Goal: Information Seeking & Learning: Learn about a topic

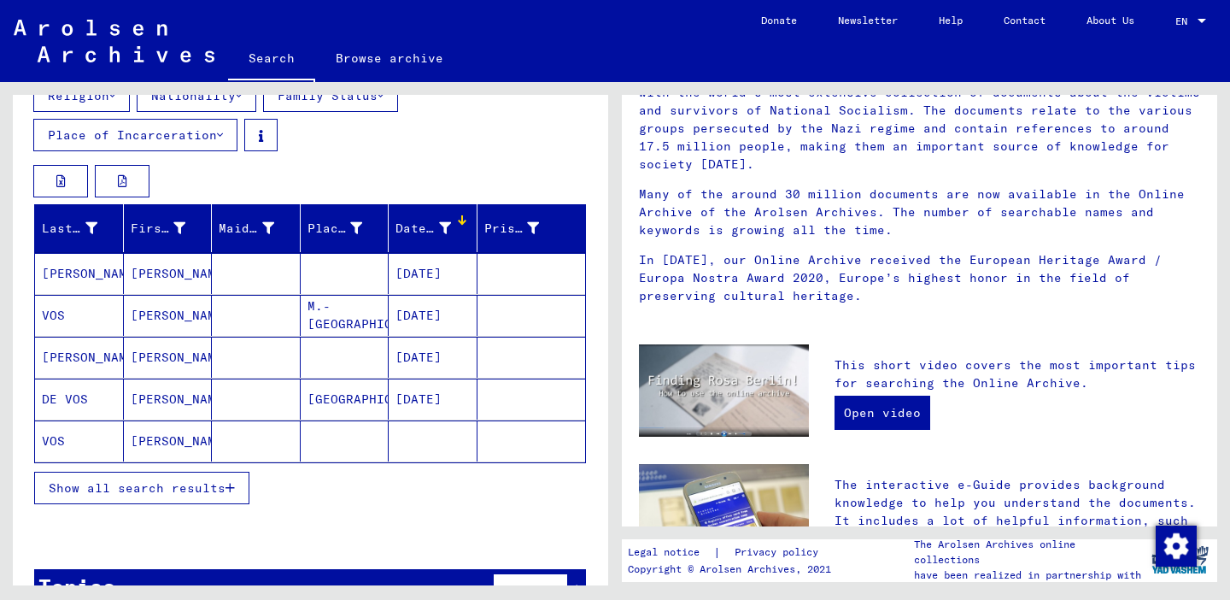
scroll to position [243, 0]
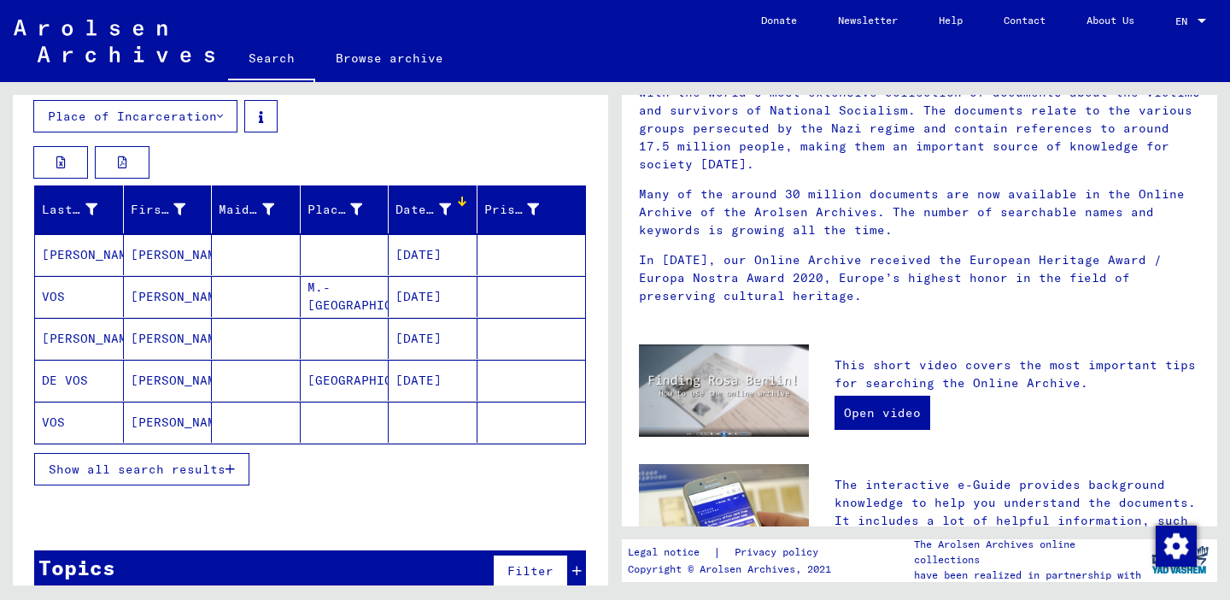
click at [347, 294] on mat-cell "M.-[GEOGRAPHIC_DATA]" at bounding box center [345, 296] width 89 height 41
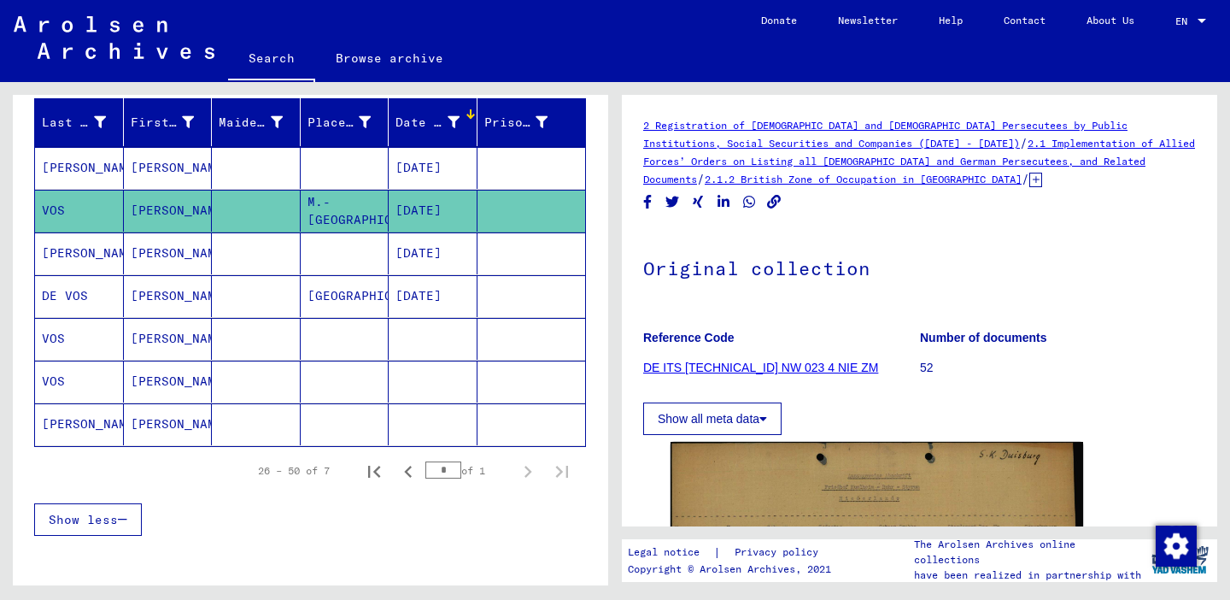
scroll to position [328, 0]
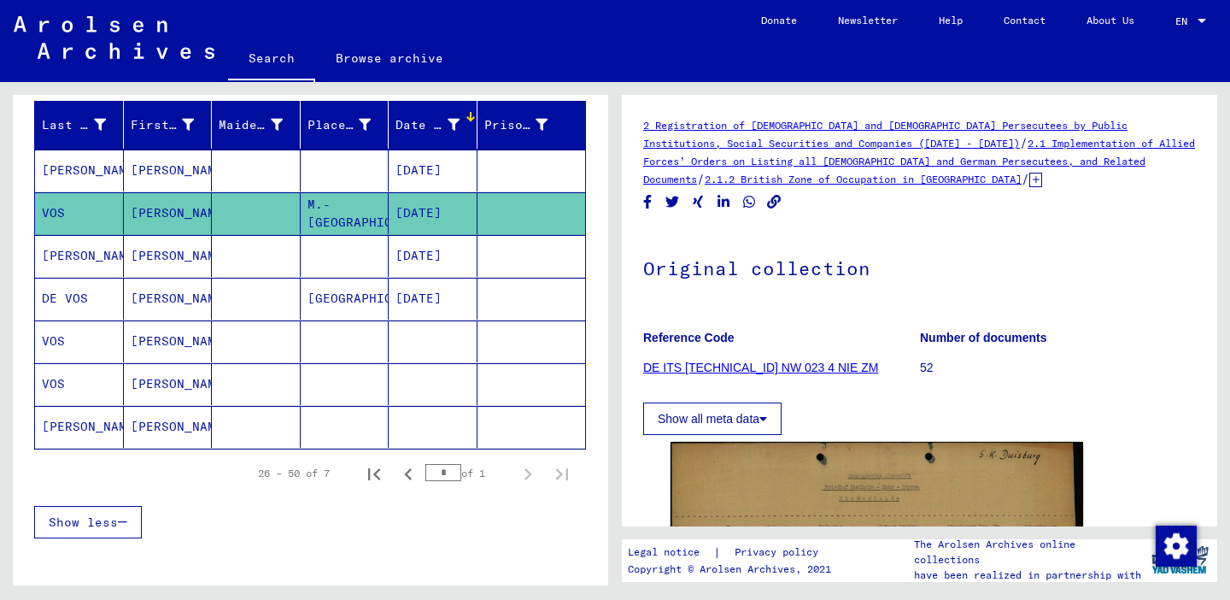
click at [441, 345] on mat-cell at bounding box center [433, 341] width 89 height 42
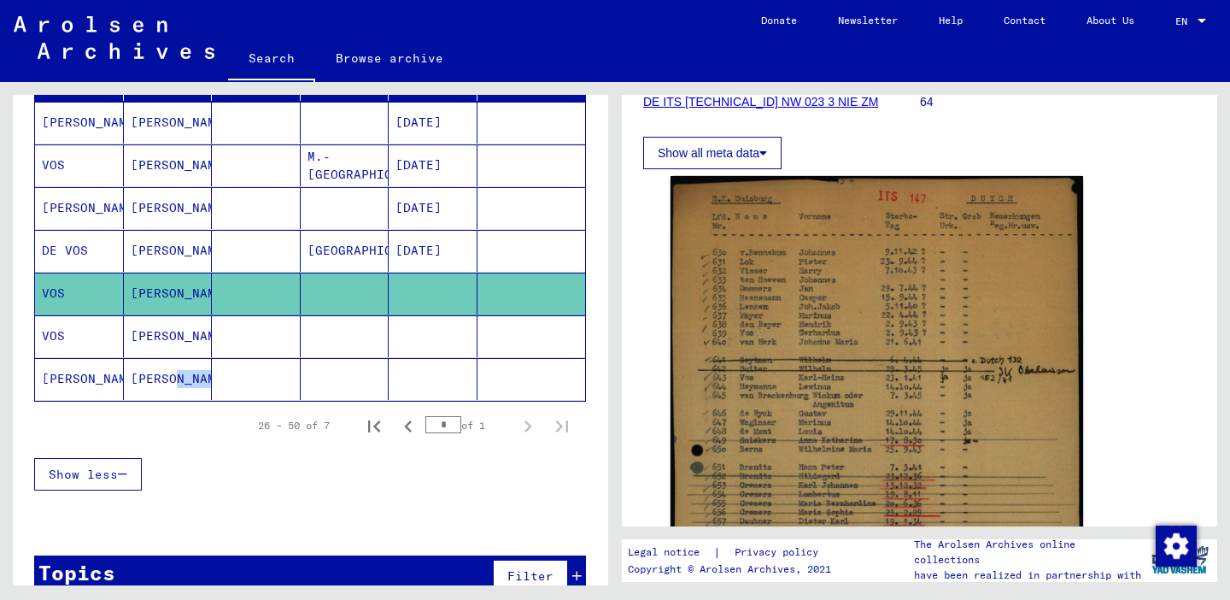
scroll to position [278, 0]
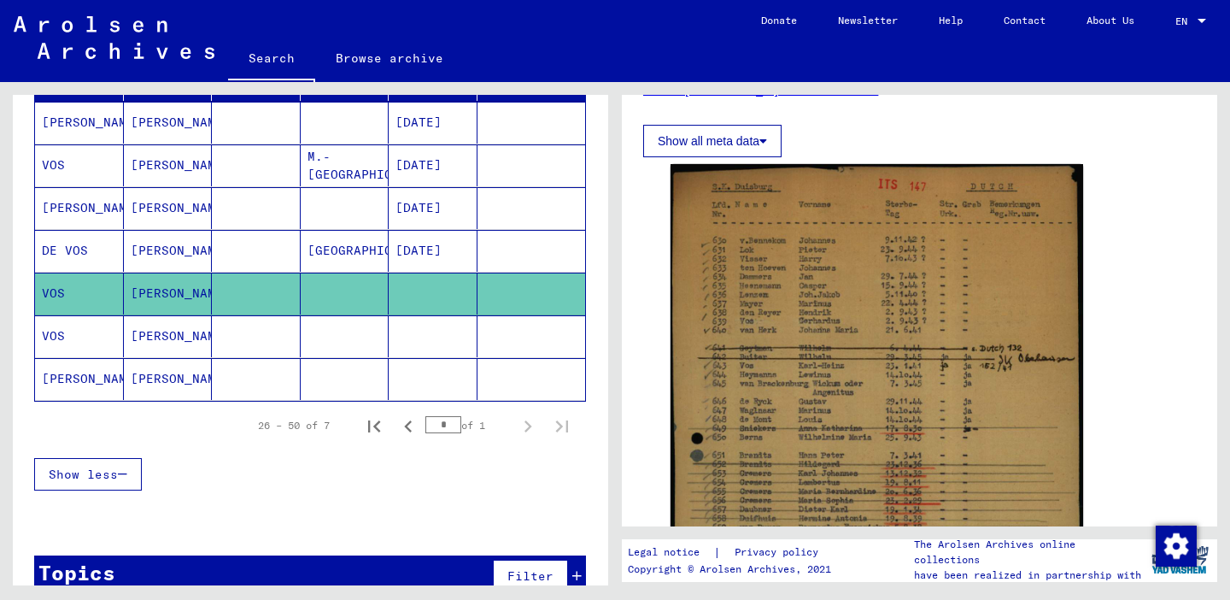
click at [64, 382] on mat-cell "[PERSON_NAME]" at bounding box center [79, 379] width 89 height 42
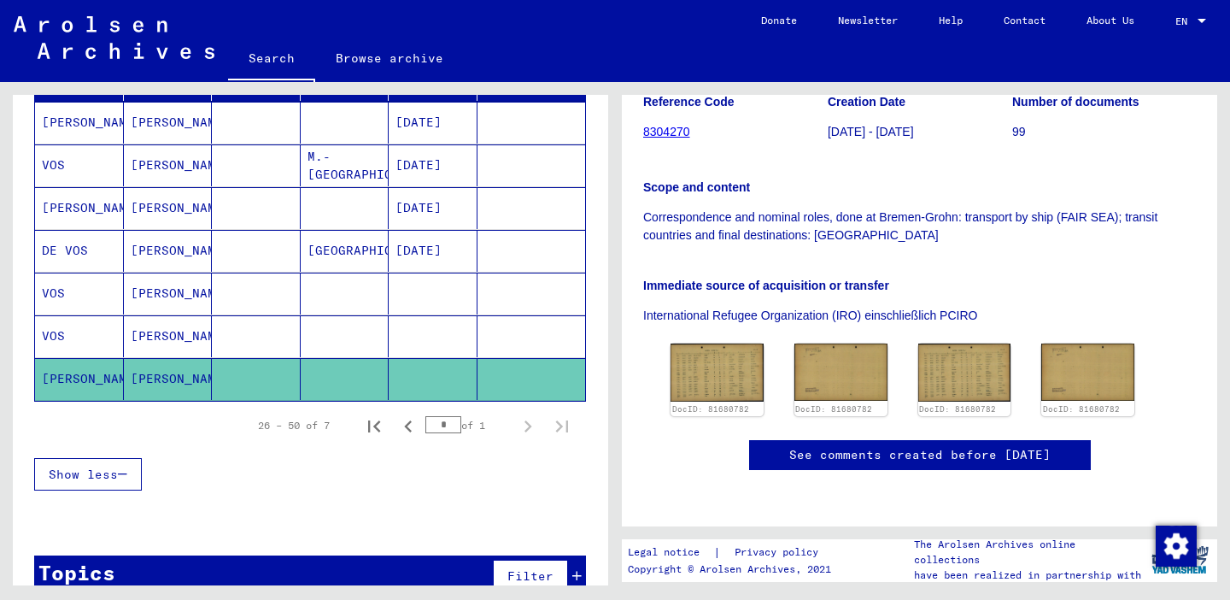
scroll to position [372, 0]
click at [718, 342] on img at bounding box center [716, 372] width 97 height 61
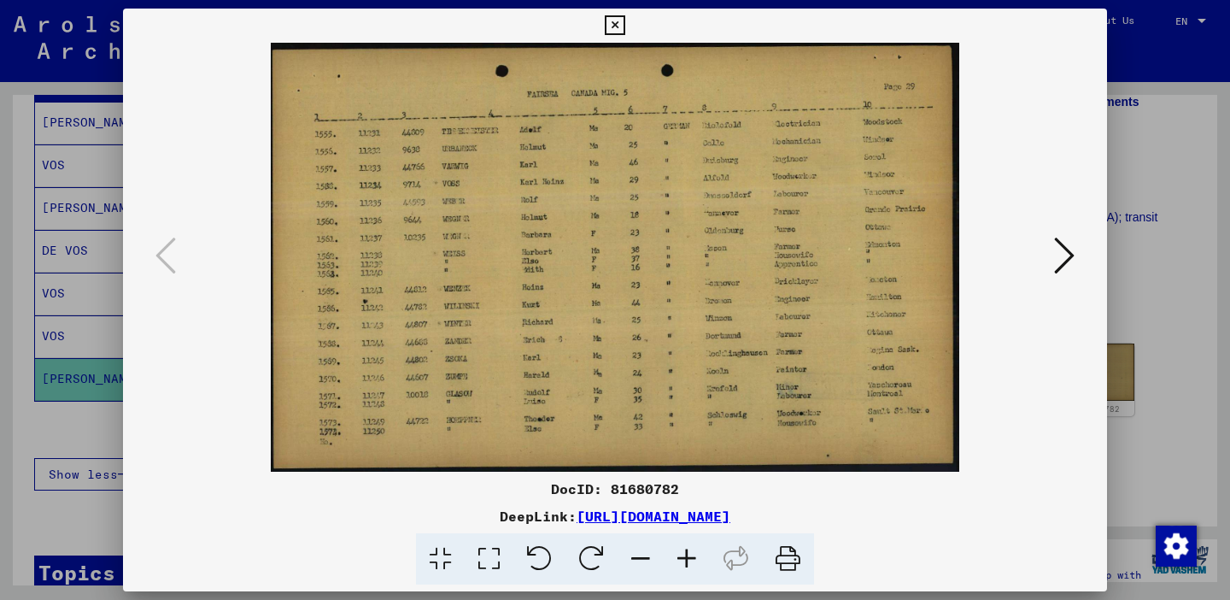
click at [1058, 258] on icon at bounding box center [1064, 255] width 21 height 41
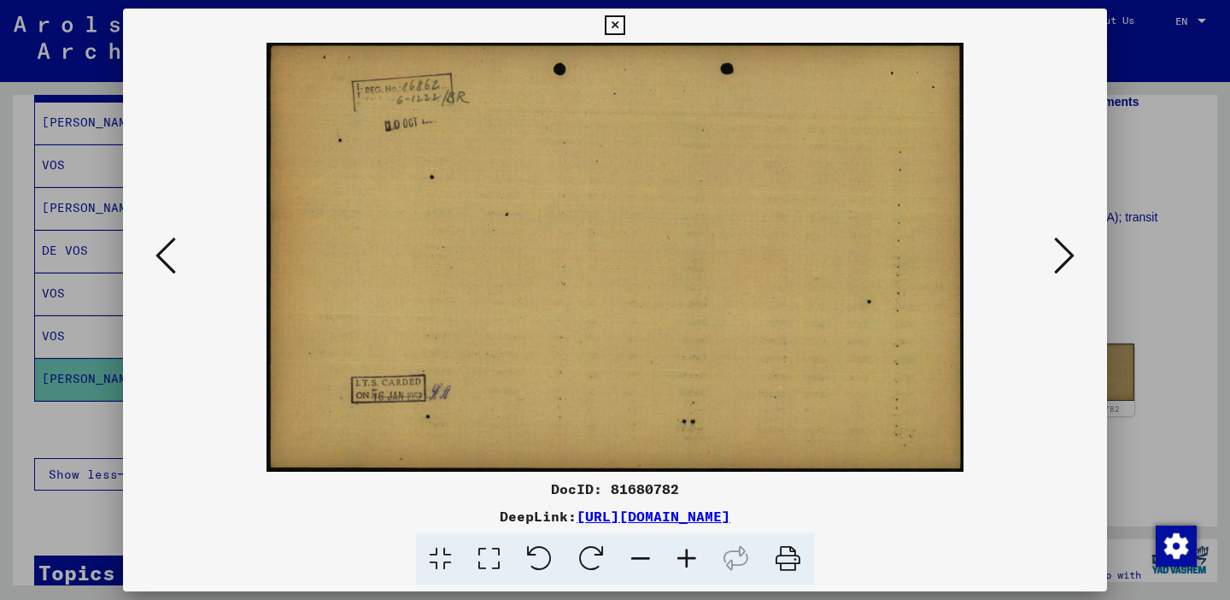
click at [624, 26] on icon at bounding box center [615, 25] width 20 height 21
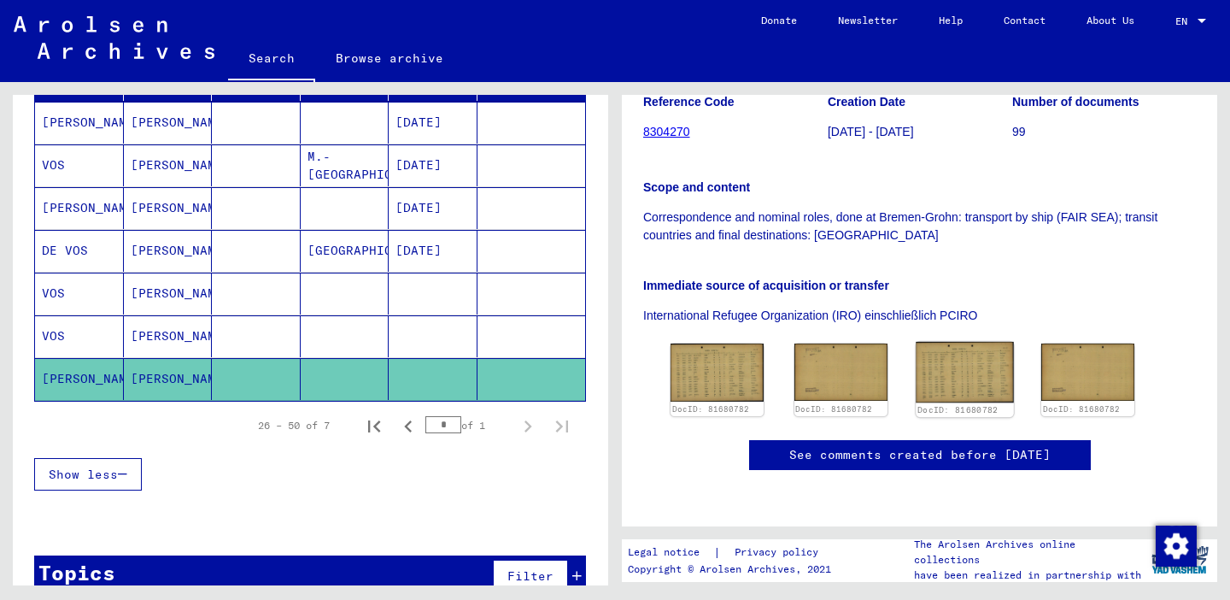
click at [958, 342] on img at bounding box center [964, 372] width 97 height 61
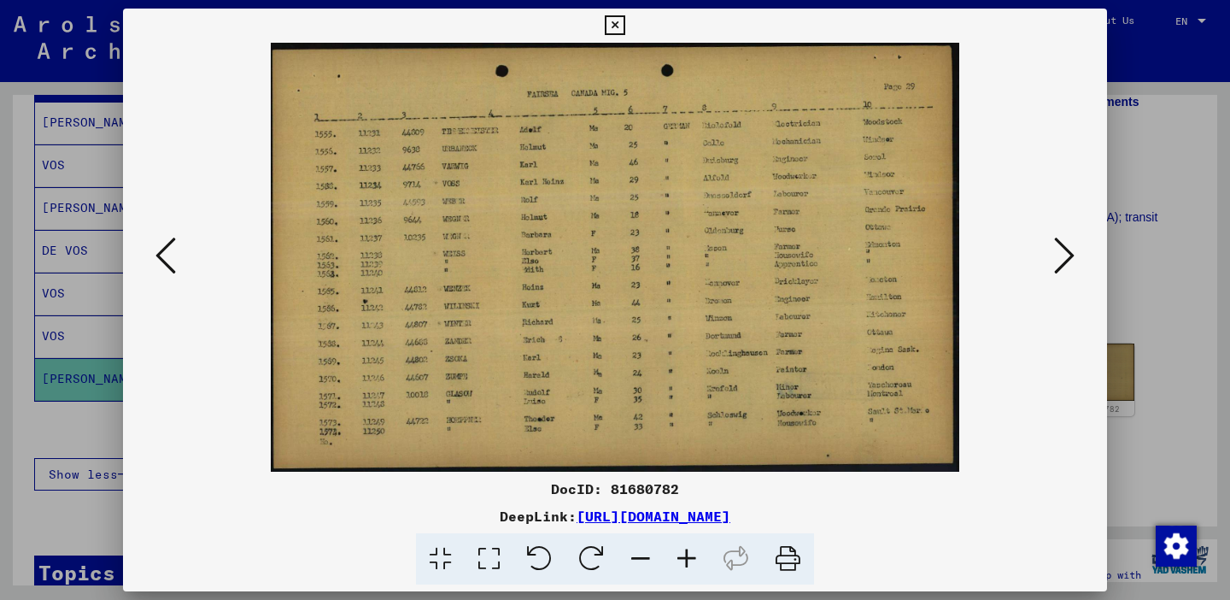
click at [624, 25] on icon at bounding box center [615, 25] width 20 height 21
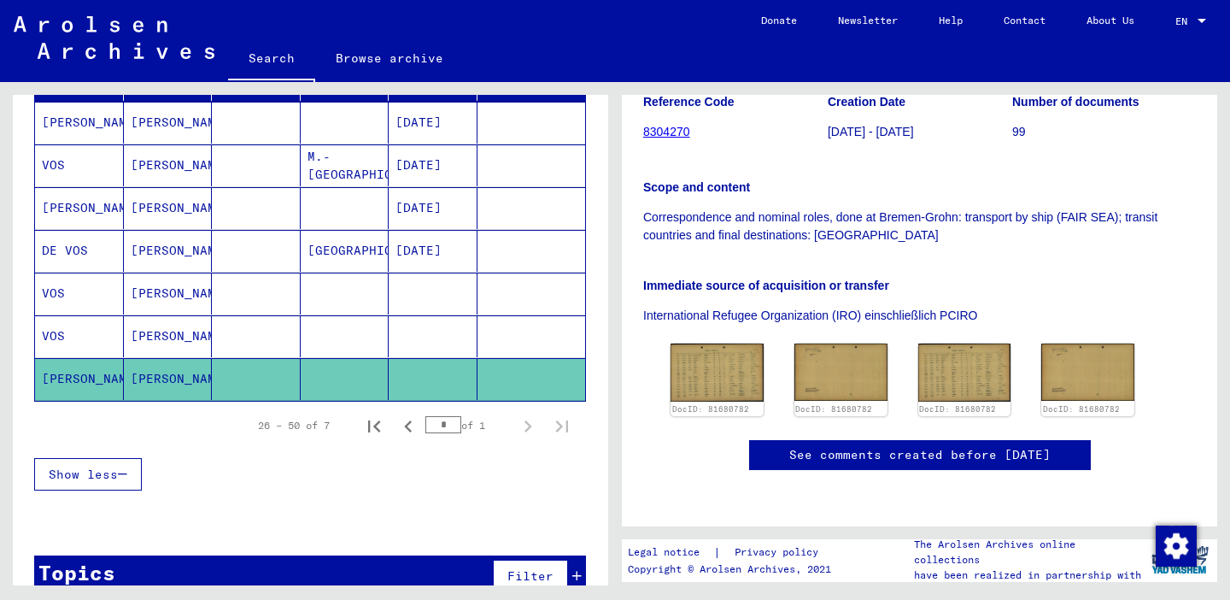
click at [38, 114] on mat-cell "[PERSON_NAME]" at bounding box center [79, 123] width 89 height 42
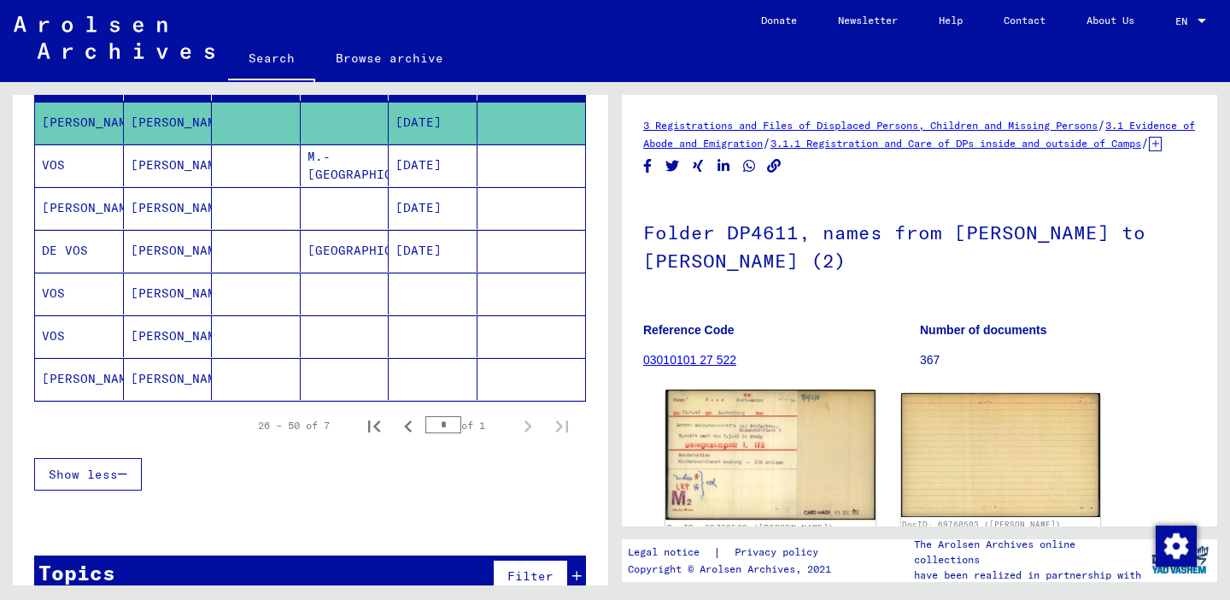
click at [724, 470] on img at bounding box center [769, 455] width 209 height 130
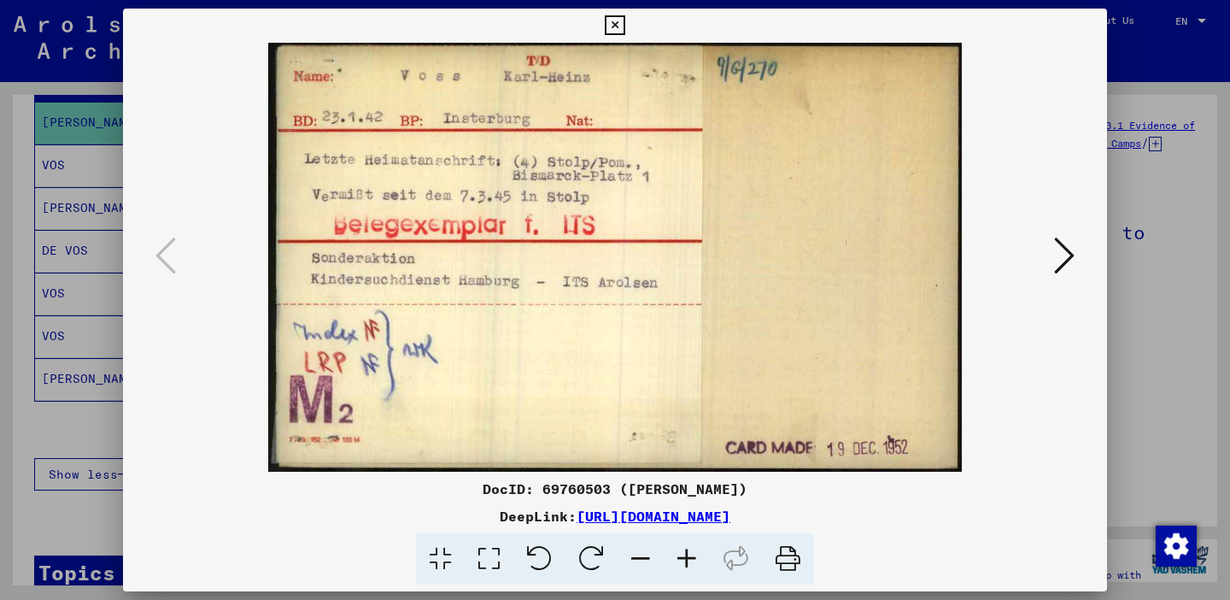
click at [630, 28] on button at bounding box center [615, 26] width 30 height 34
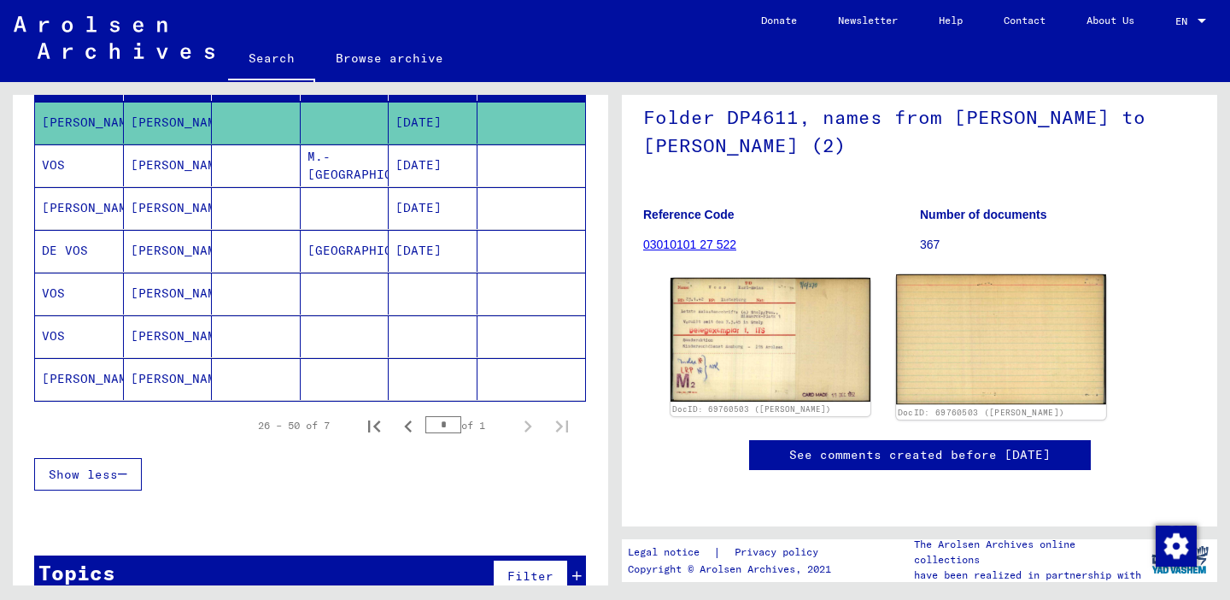
scroll to position [377, 0]
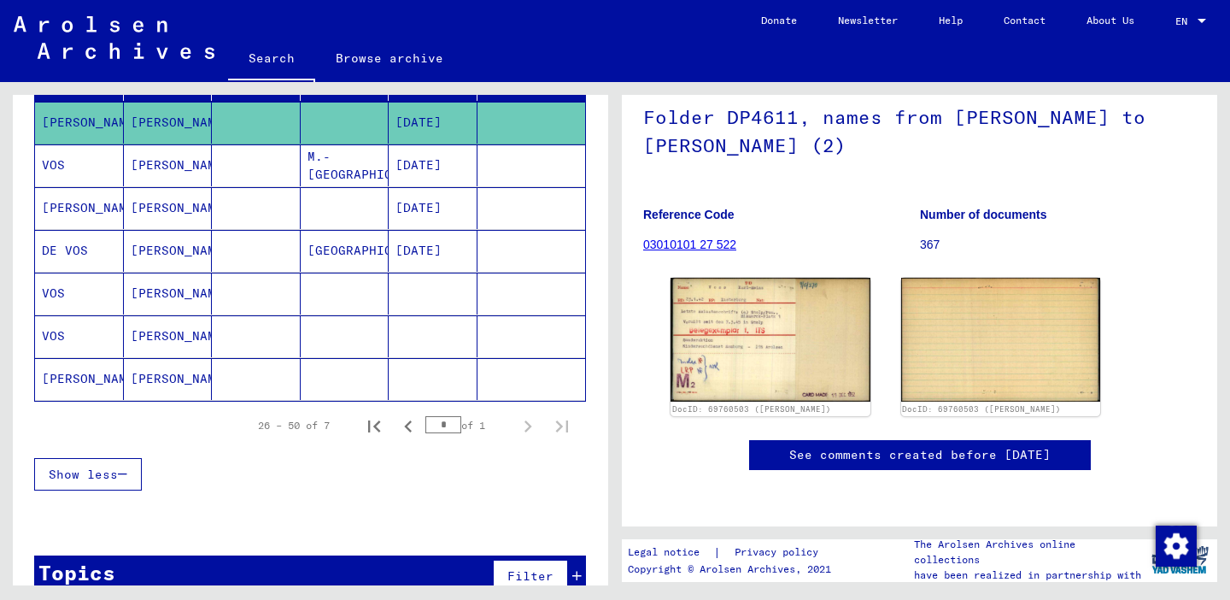
click at [79, 207] on mat-cell "[PERSON_NAME]" at bounding box center [79, 208] width 89 height 42
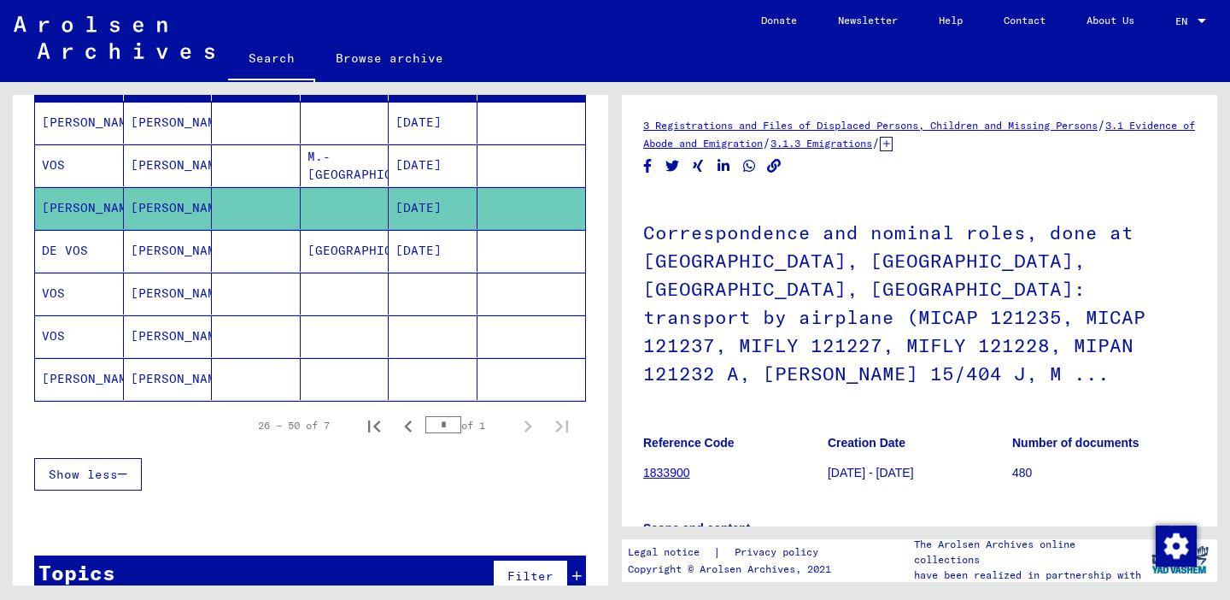
click at [51, 378] on mat-cell "[PERSON_NAME]" at bounding box center [79, 379] width 89 height 42
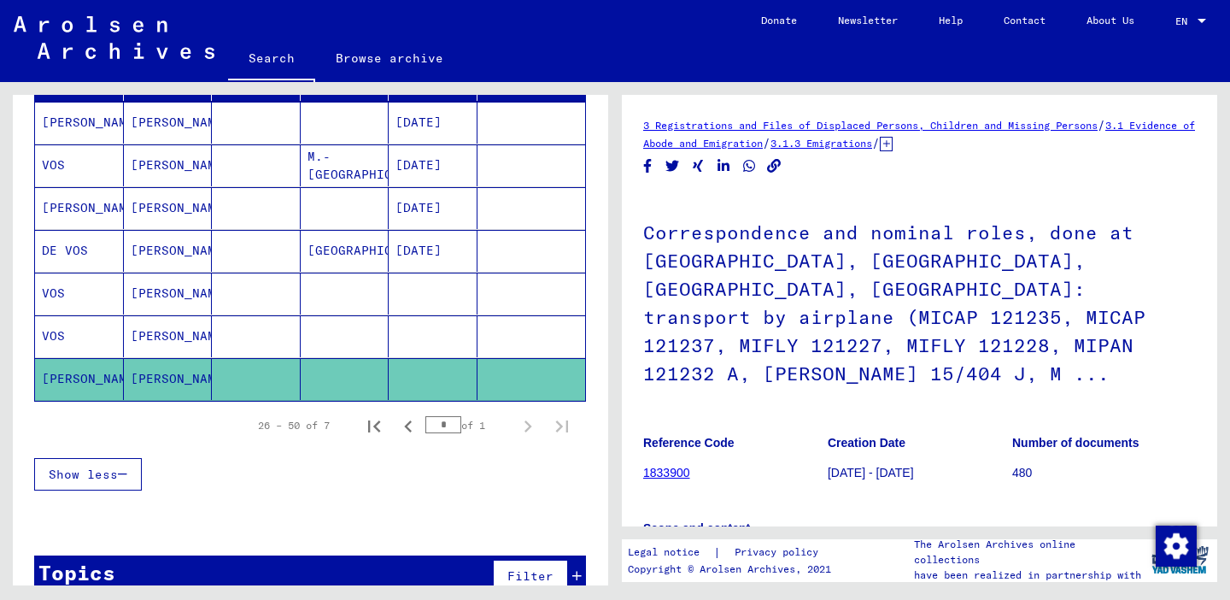
click at [419, 376] on mat-cell at bounding box center [433, 379] width 89 height 42
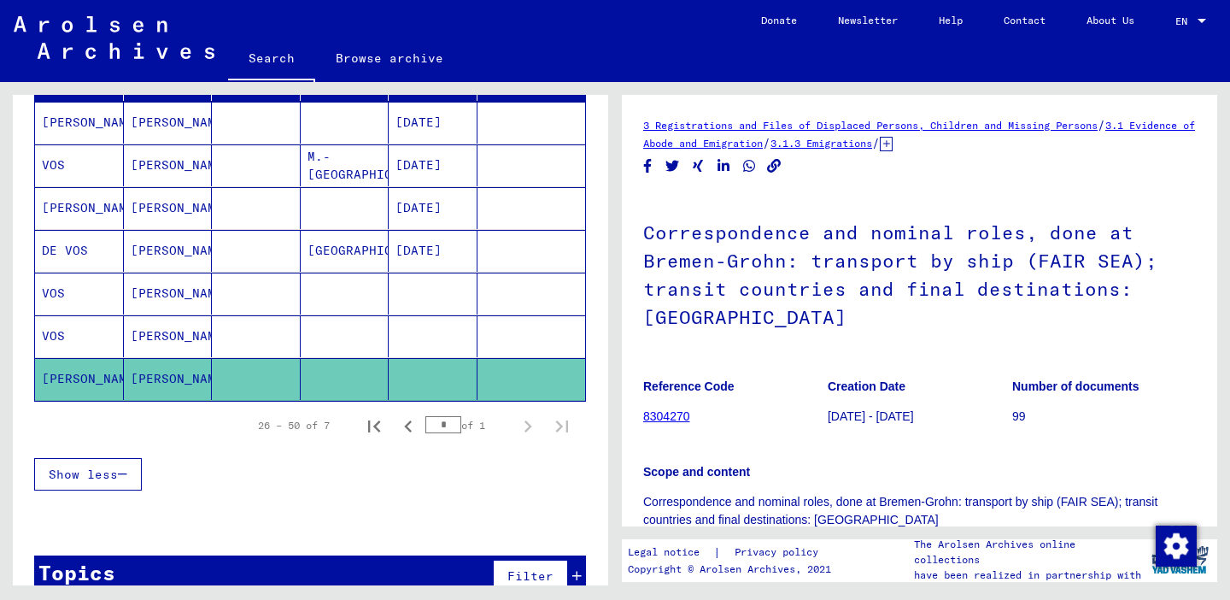
click at [53, 155] on mat-cell "VOS" at bounding box center [79, 165] width 89 height 42
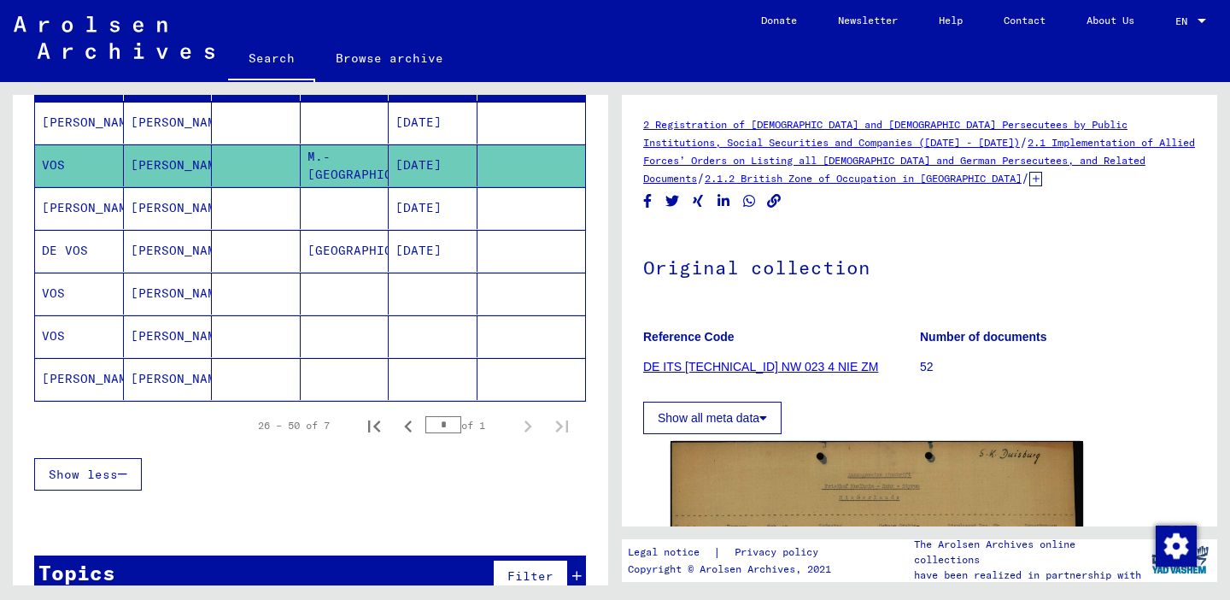
scroll to position [2, 0]
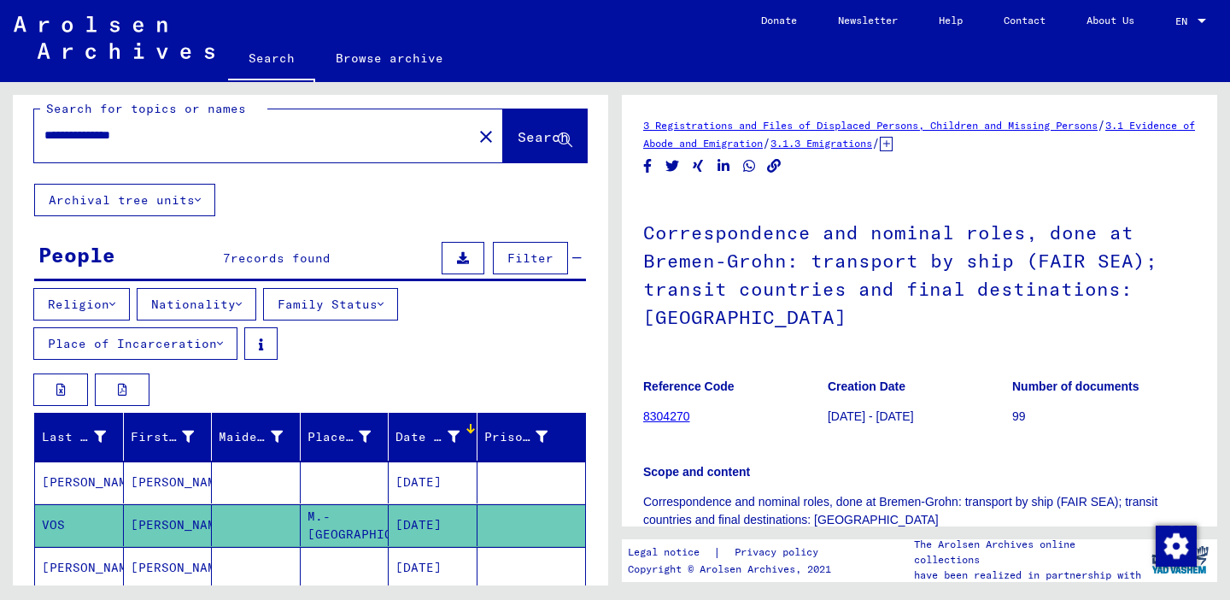
scroll to position [2, 0]
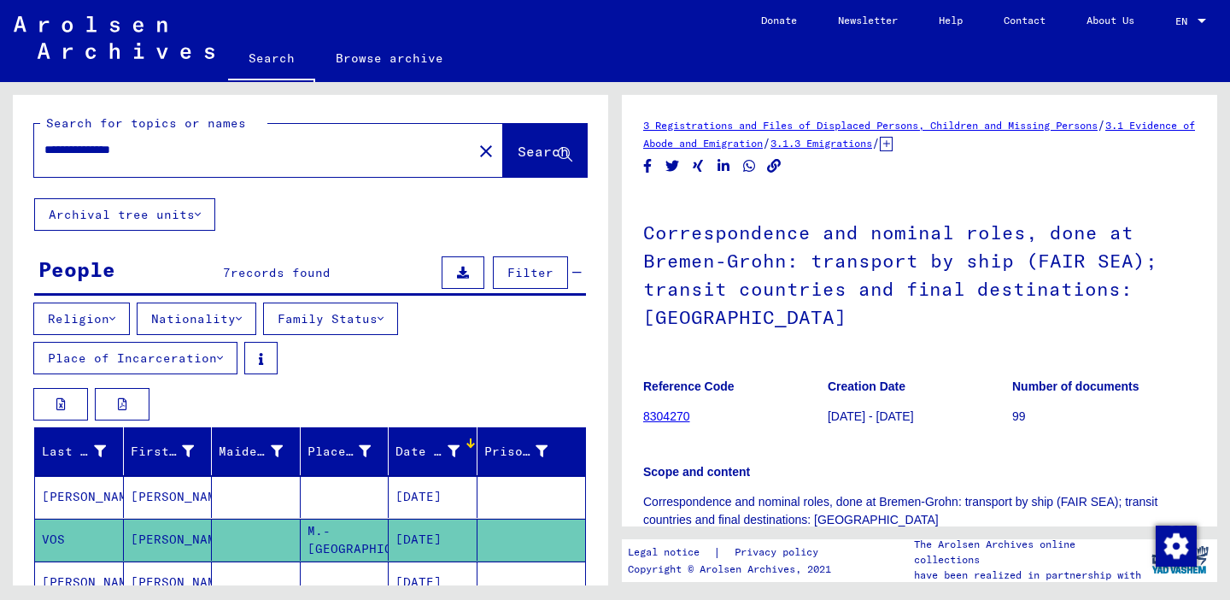
click at [393, 144] on input "**********" at bounding box center [253, 150] width 418 height 18
type input "*"
click at [518, 152] on span "Search" at bounding box center [543, 151] width 51 height 17
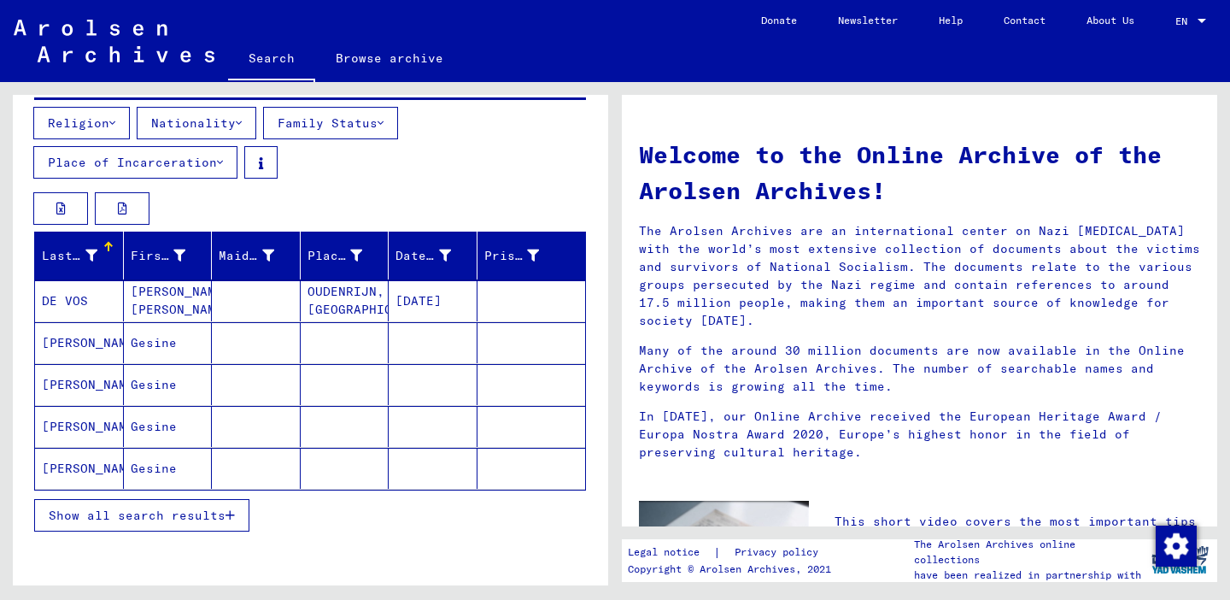
scroll to position [198, 0]
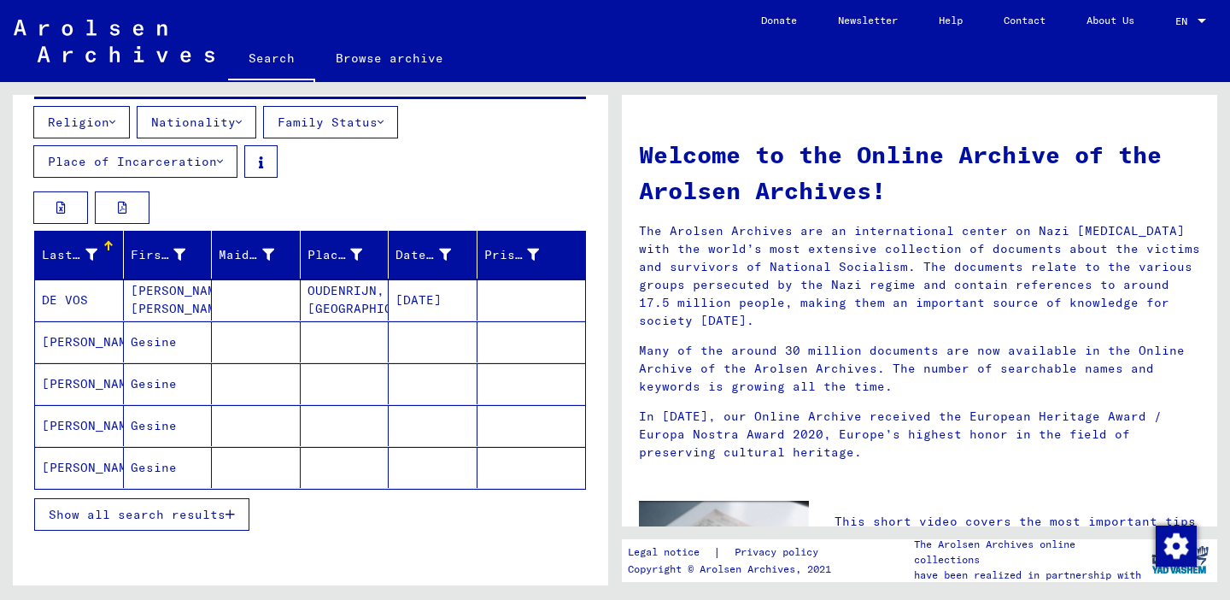
click at [218, 517] on span "Show all search results" at bounding box center [137, 514] width 177 height 15
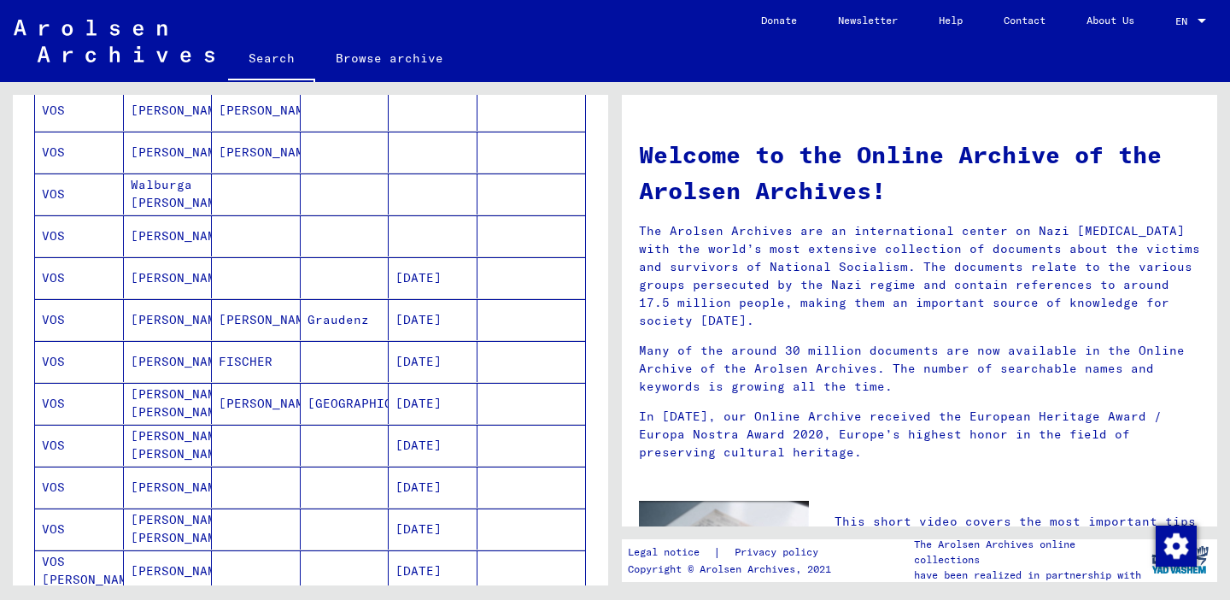
scroll to position [888, 0]
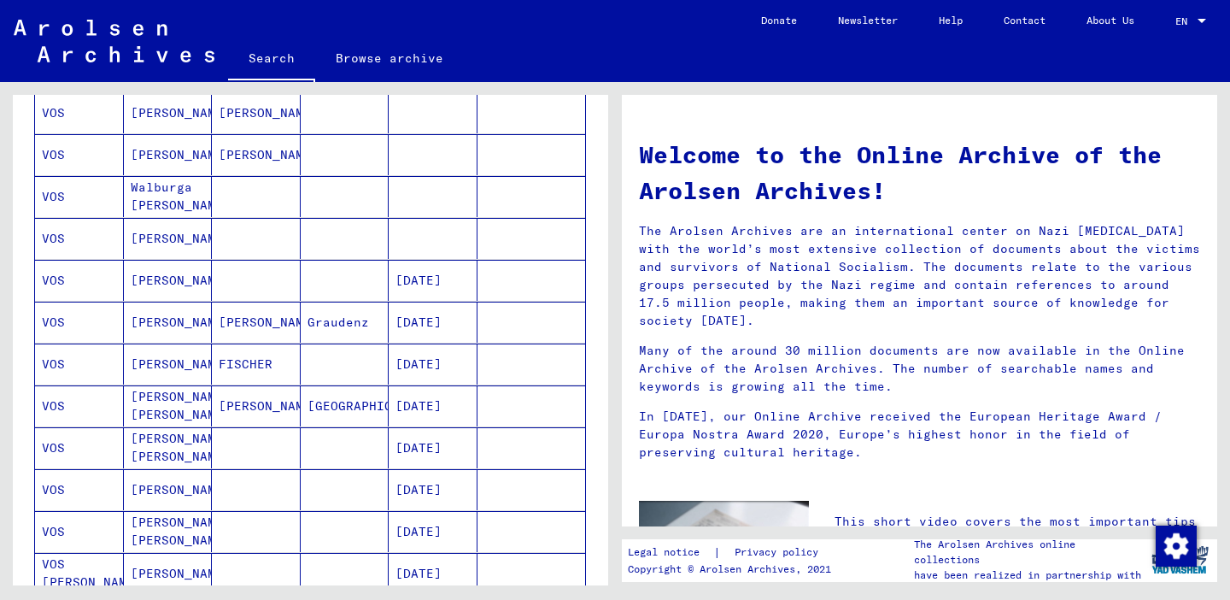
click at [85, 255] on mat-cell "VOS" at bounding box center [79, 238] width 89 height 41
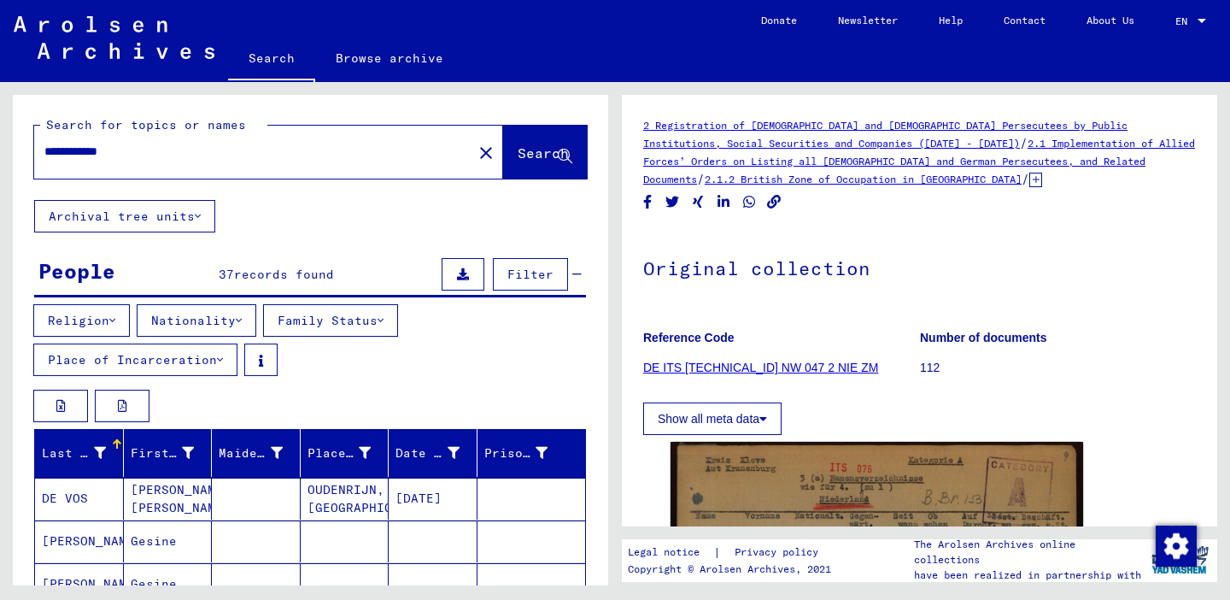
click at [152, 148] on input "**********" at bounding box center [253, 152] width 418 height 18
drag, startPoint x: 152, startPoint y: 144, endPoint x: 536, endPoint y: 155, distance: 384.6
click at [536, 155] on span "Search" at bounding box center [543, 152] width 51 height 17
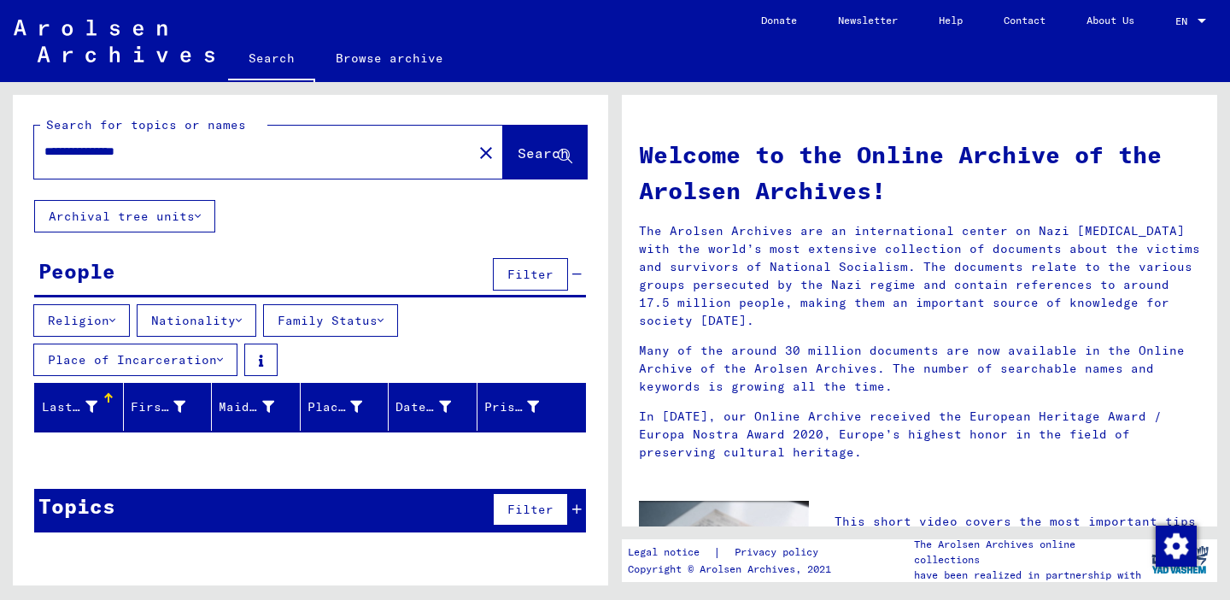
click at [170, 151] on input "**********" at bounding box center [247, 152] width 407 height 18
click at [518, 151] on span "Search" at bounding box center [543, 152] width 51 height 17
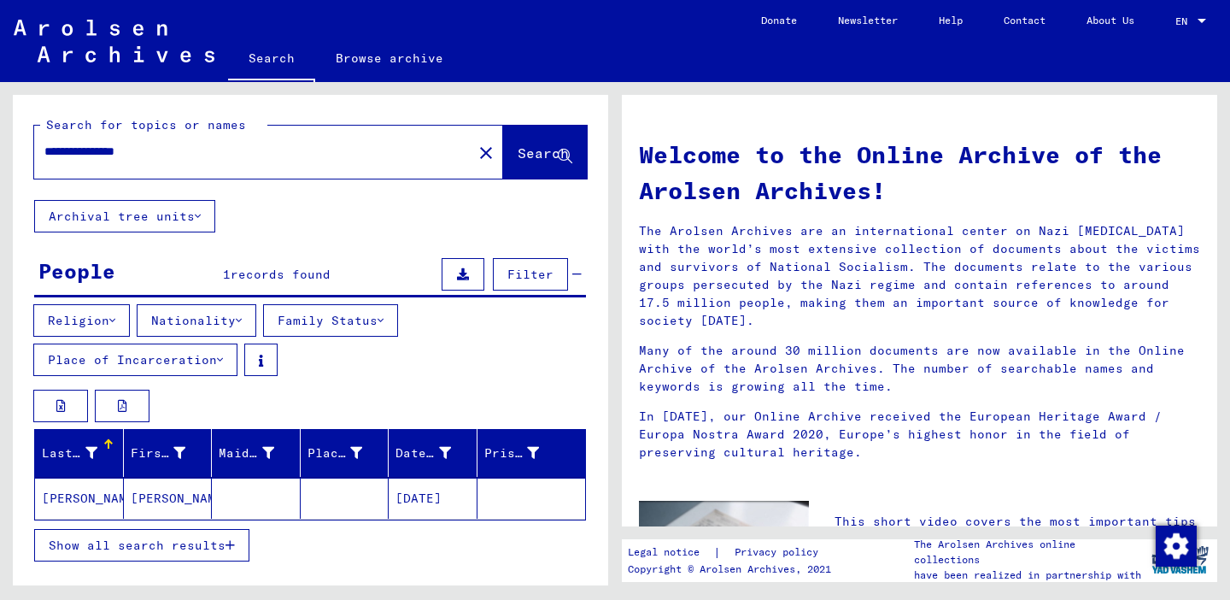
click at [192, 144] on input "**********" at bounding box center [247, 152] width 407 height 18
type input "**********"
click at [533, 155] on span "Search" at bounding box center [543, 152] width 51 height 17
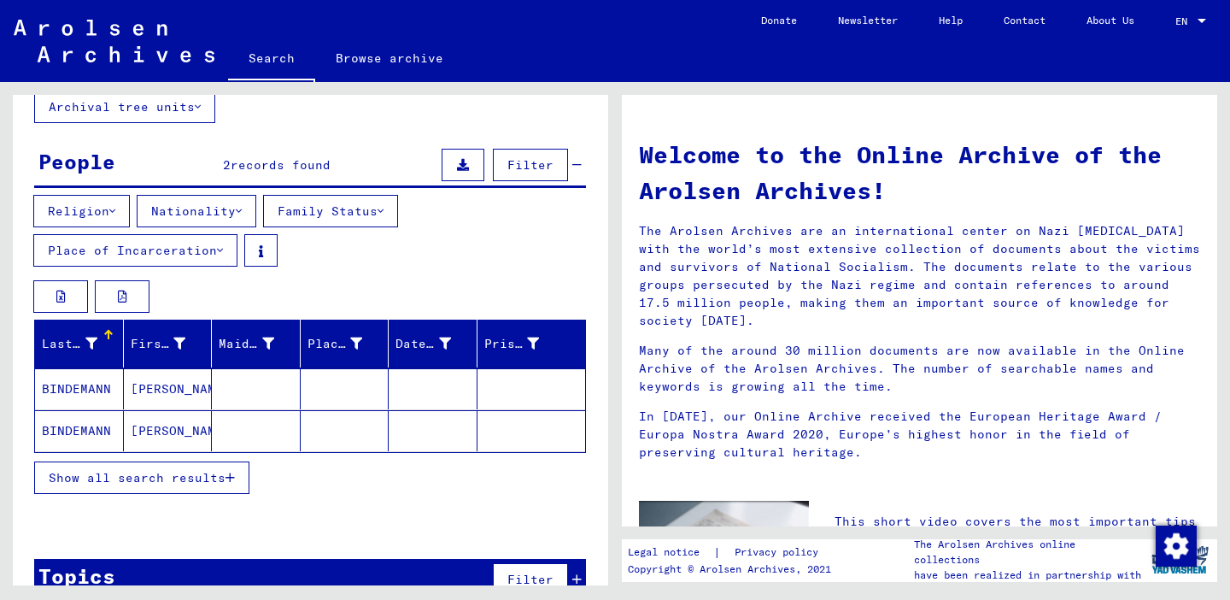
scroll to position [112, 0]
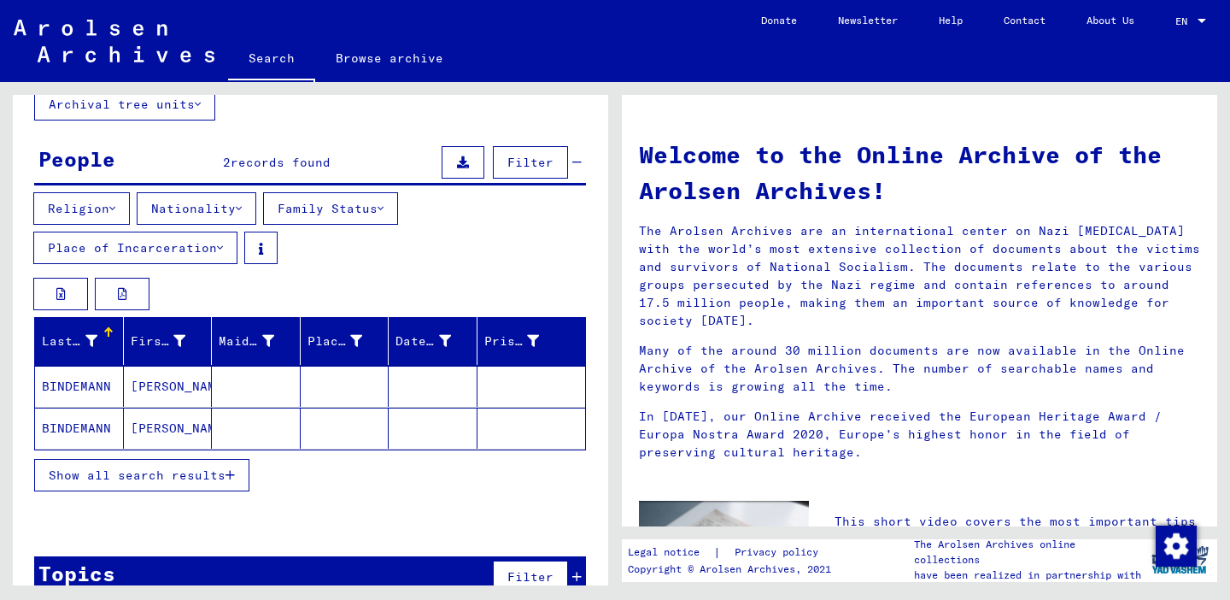
click at [35, 373] on mat-cell "BINDEMANN" at bounding box center [79, 386] width 89 height 41
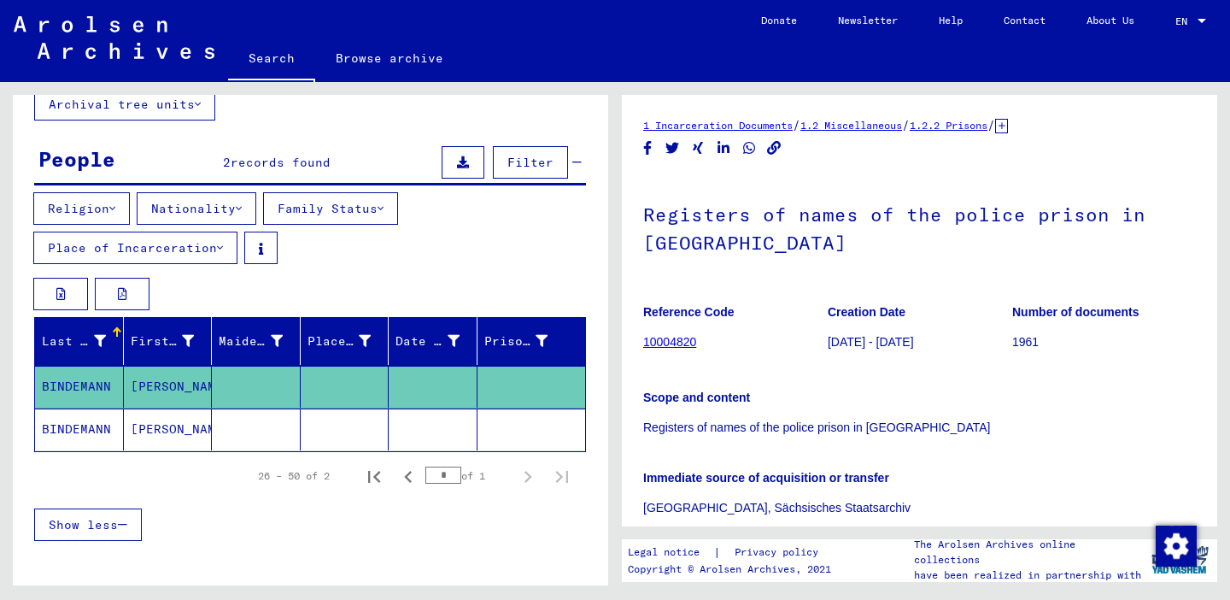
click at [1027, 343] on p "1961" at bounding box center [1104, 342] width 184 height 18
click at [688, 343] on link "10004820" at bounding box center [669, 342] width 53 height 14
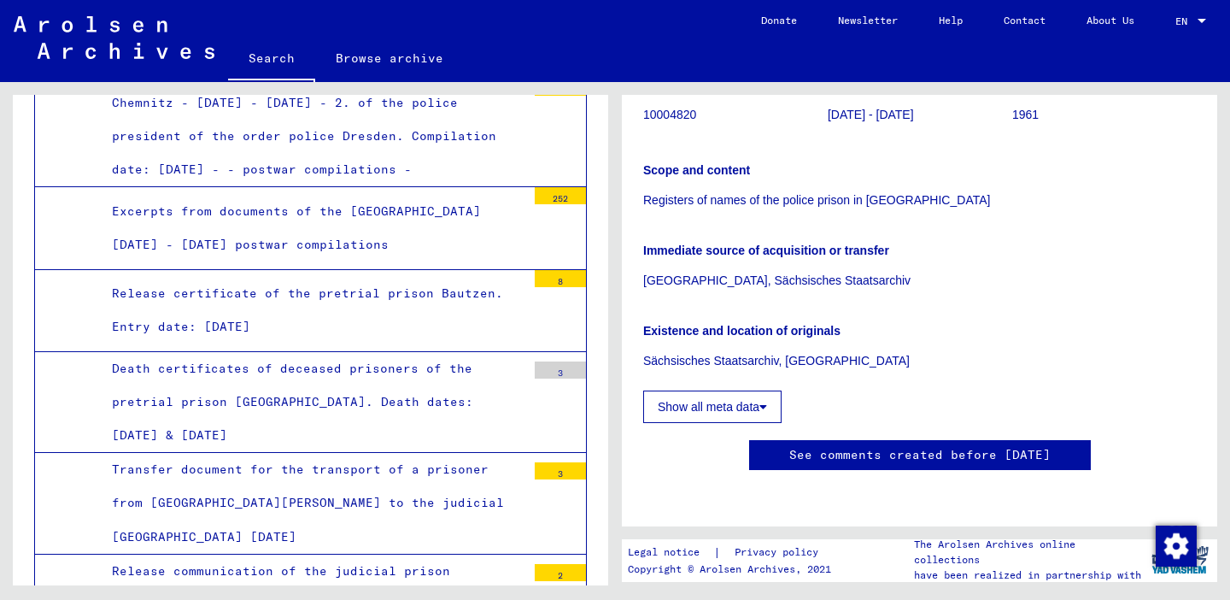
scroll to position [3113, 0]
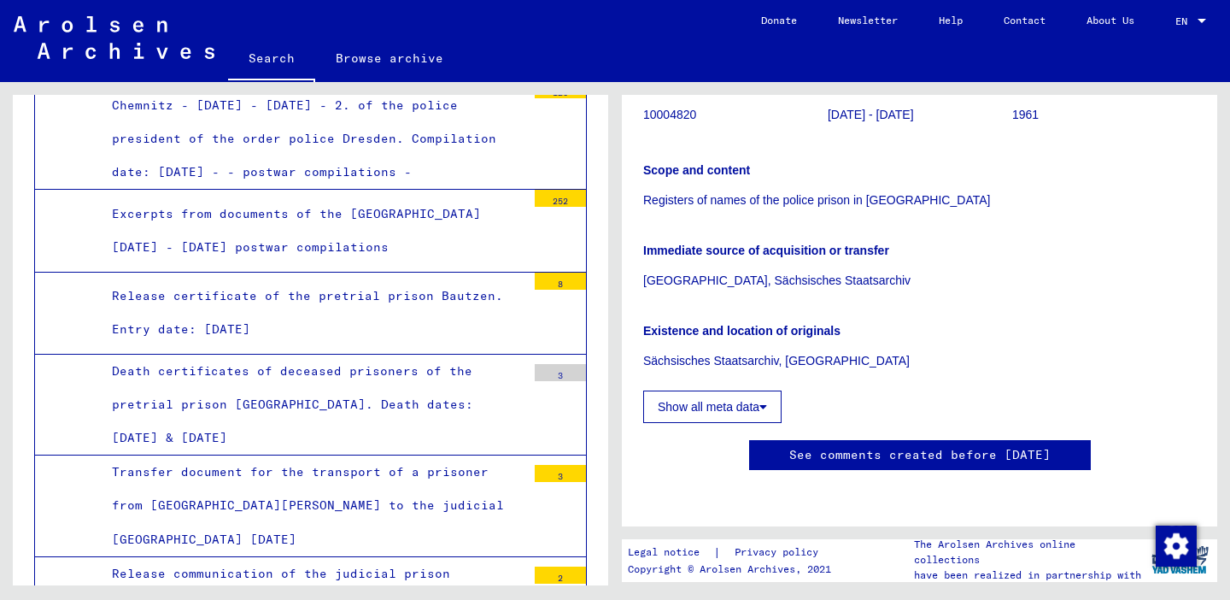
click at [564, 364] on div "3" at bounding box center [560, 372] width 51 height 17
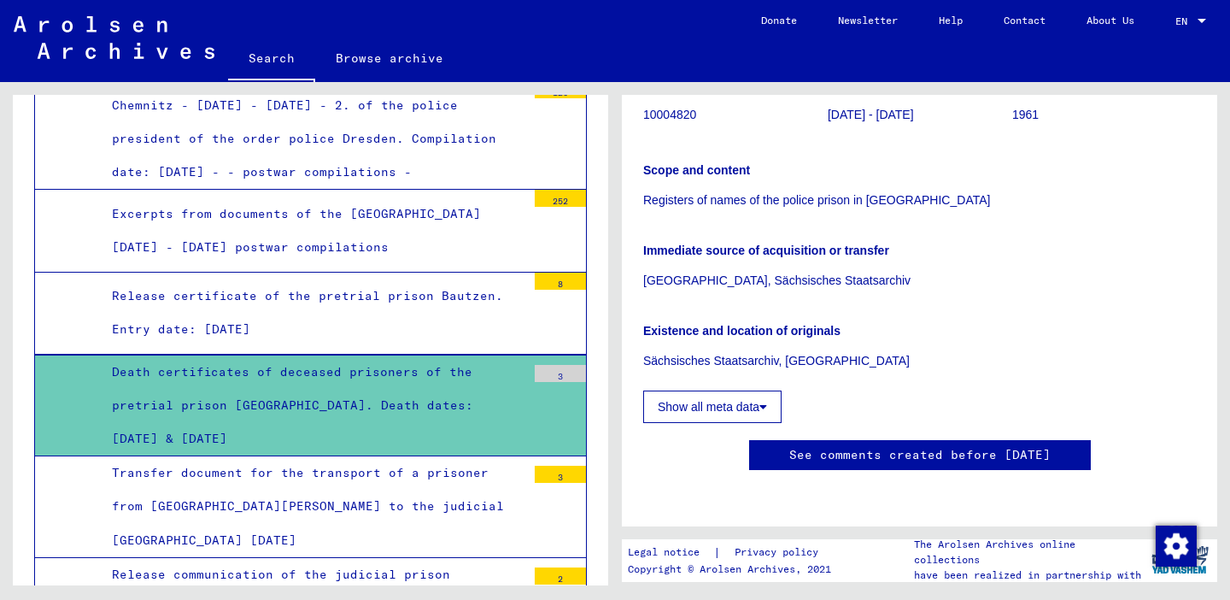
click at [642, 298] on yv-its-full-details "1 Incarceration Documents / 1.2 Miscellaneous / 1.2.2 Prisons / [TECHNICAL_ID] …" at bounding box center [919, 197] width 595 height 616
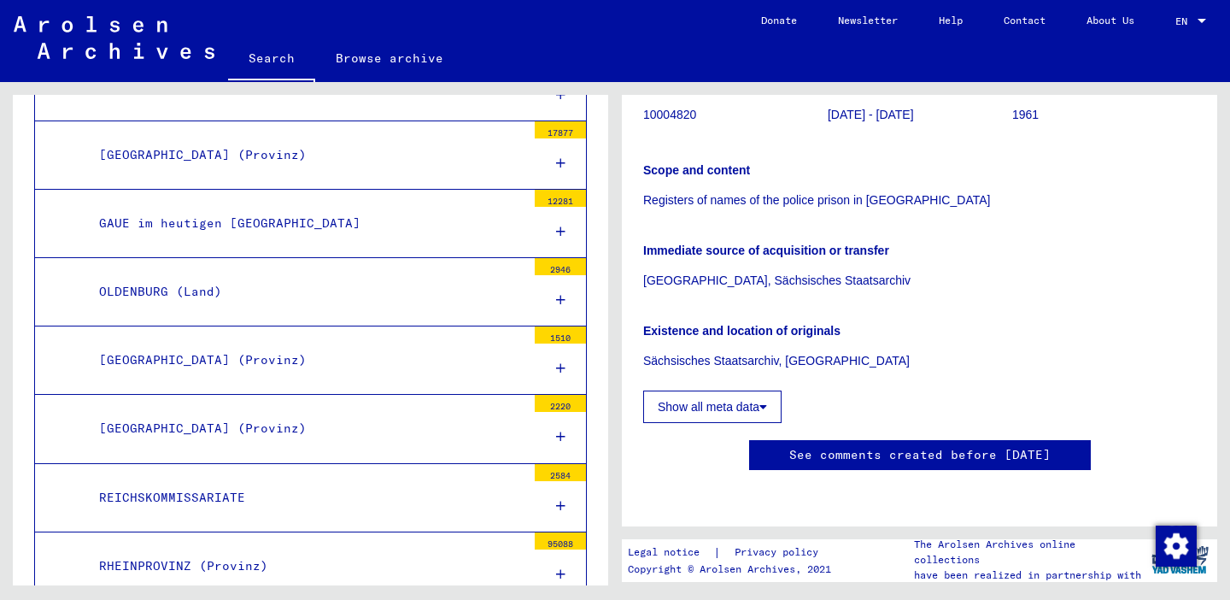
scroll to position [1703, 0]
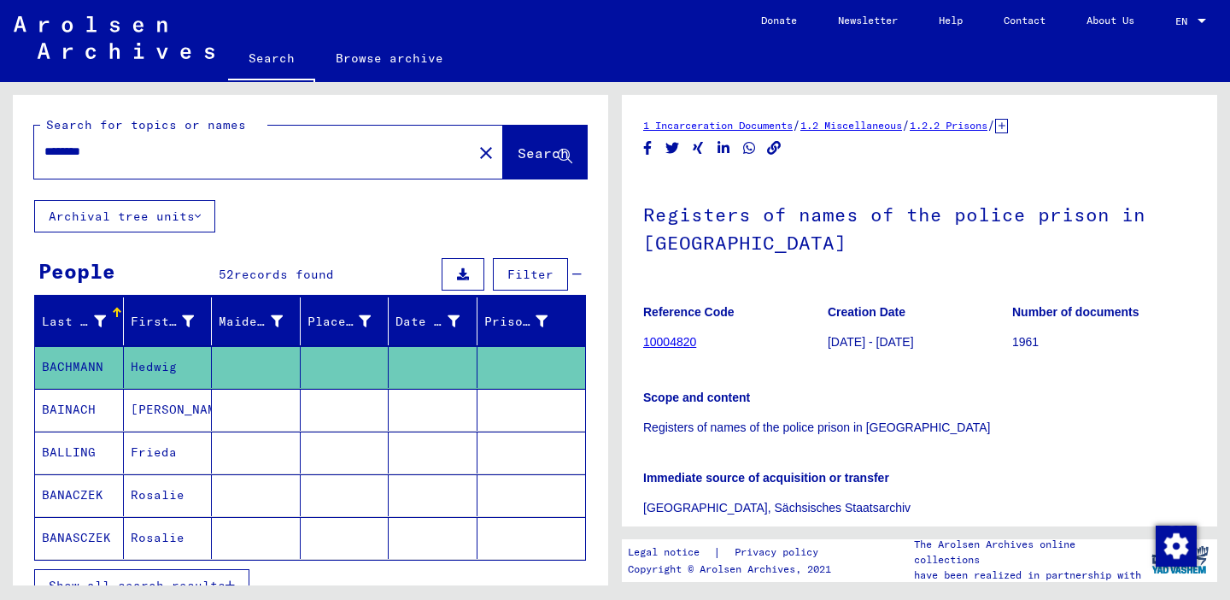
click at [149, 149] on input "********" at bounding box center [253, 152] width 418 height 18
type input "*"
type input "**********"
click at [536, 152] on span "Search" at bounding box center [543, 152] width 51 height 17
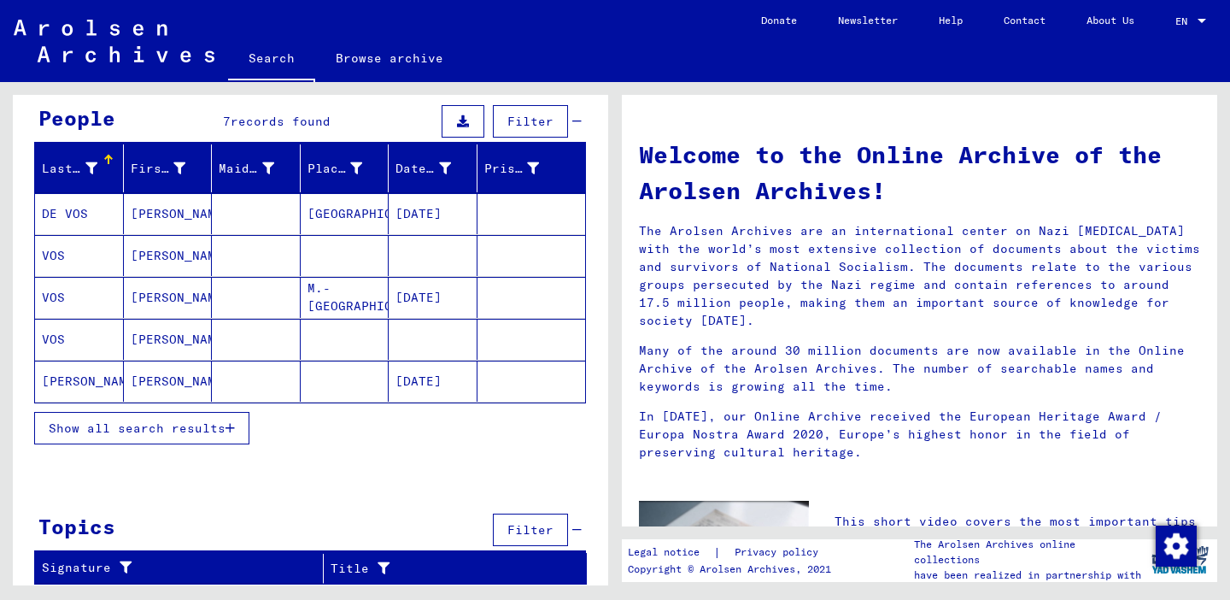
scroll to position [153, 0]
click at [227, 419] on button "Show all search results" at bounding box center [141, 428] width 215 height 32
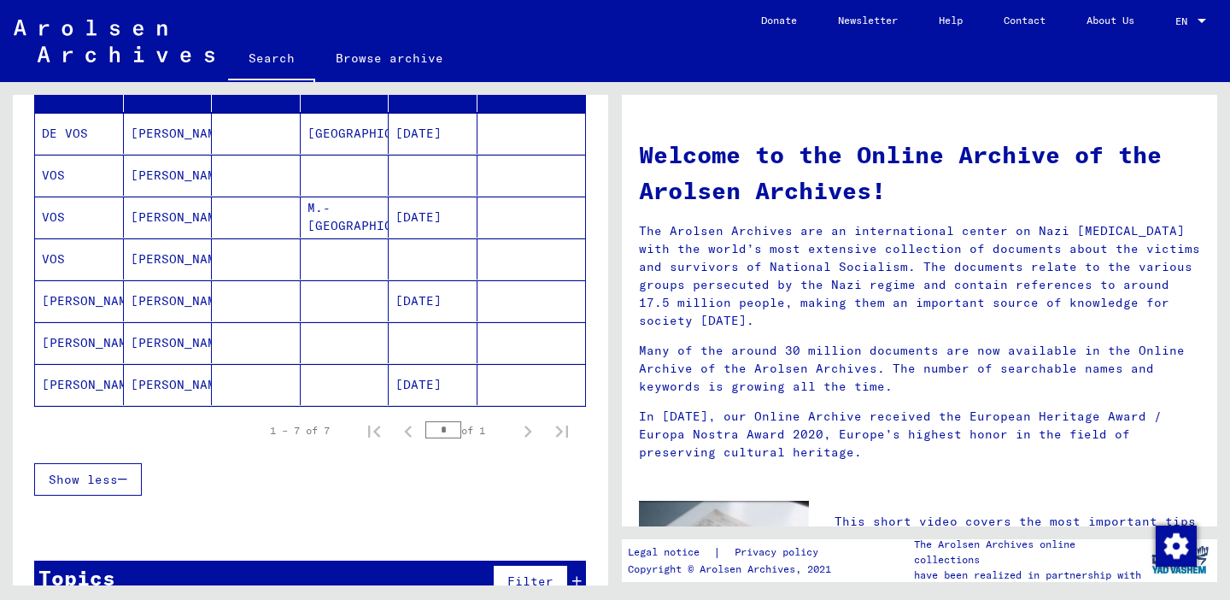
scroll to position [237, 0]
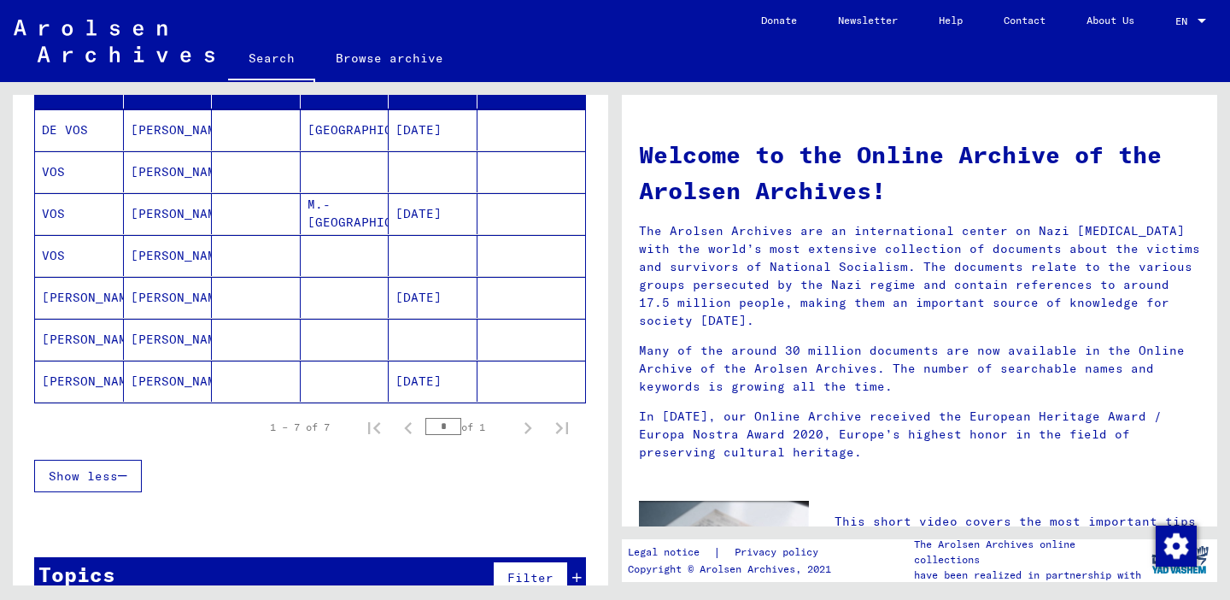
click at [73, 344] on mat-cell "[PERSON_NAME]" at bounding box center [79, 339] width 89 height 41
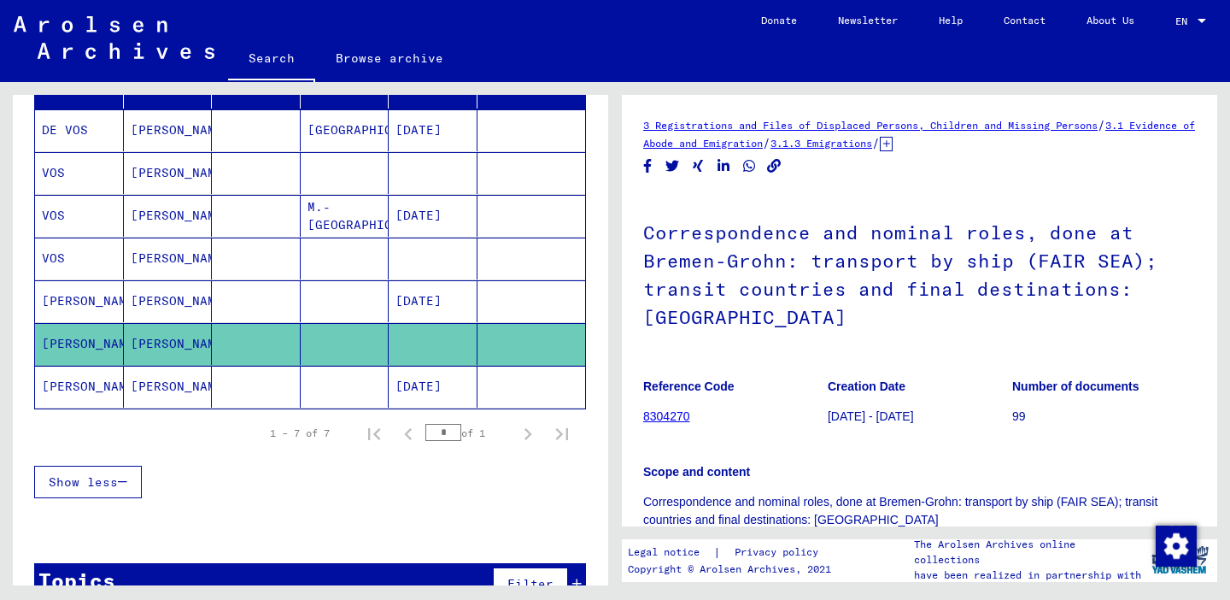
click at [675, 419] on link "8304270" at bounding box center [666, 416] width 47 height 14
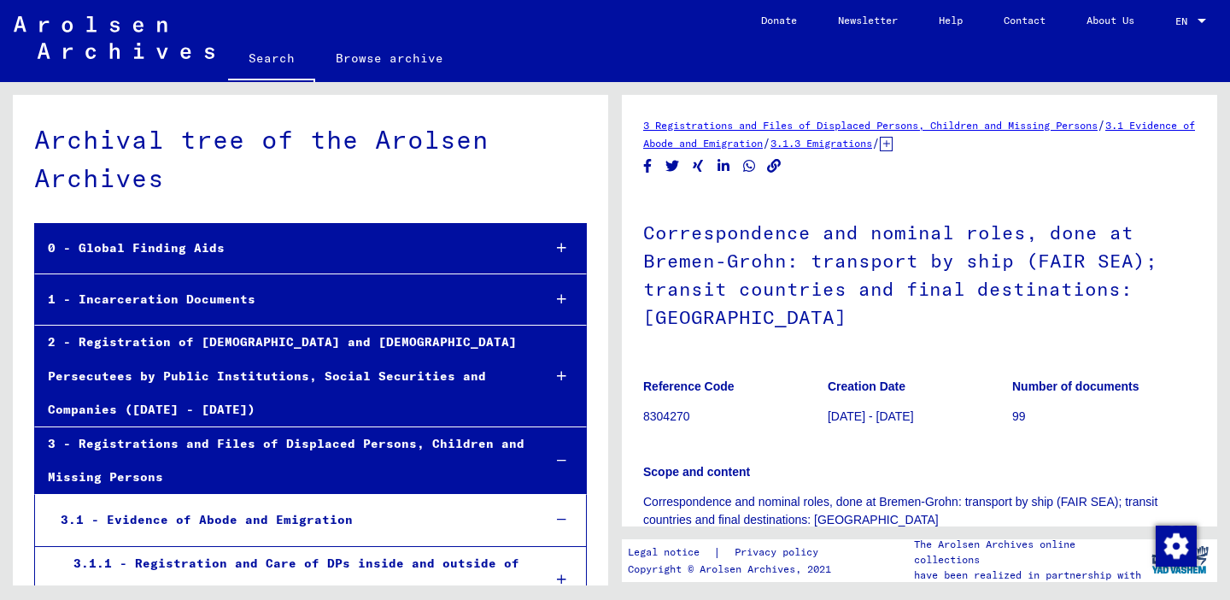
click at [158, 300] on div "1 - Incarceration Documents" at bounding box center [281, 299] width 493 height 33
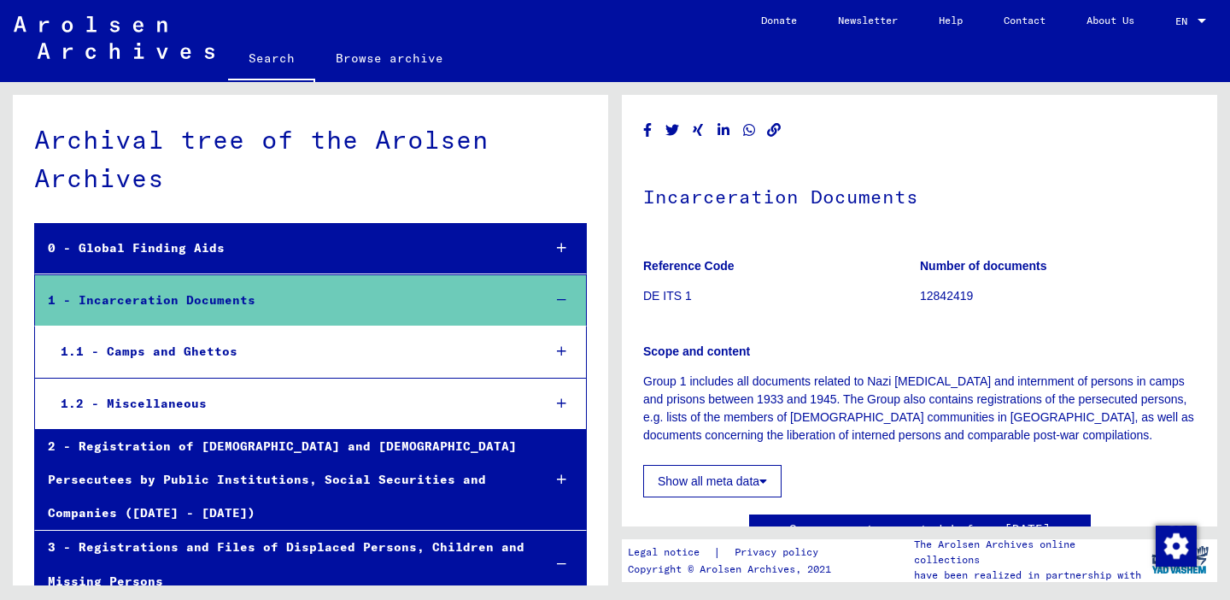
click at [330, 531] on div "3 - Registrations and Files of Displaced Persons, Children and Missing Persons" at bounding box center [281, 564] width 493 height 67
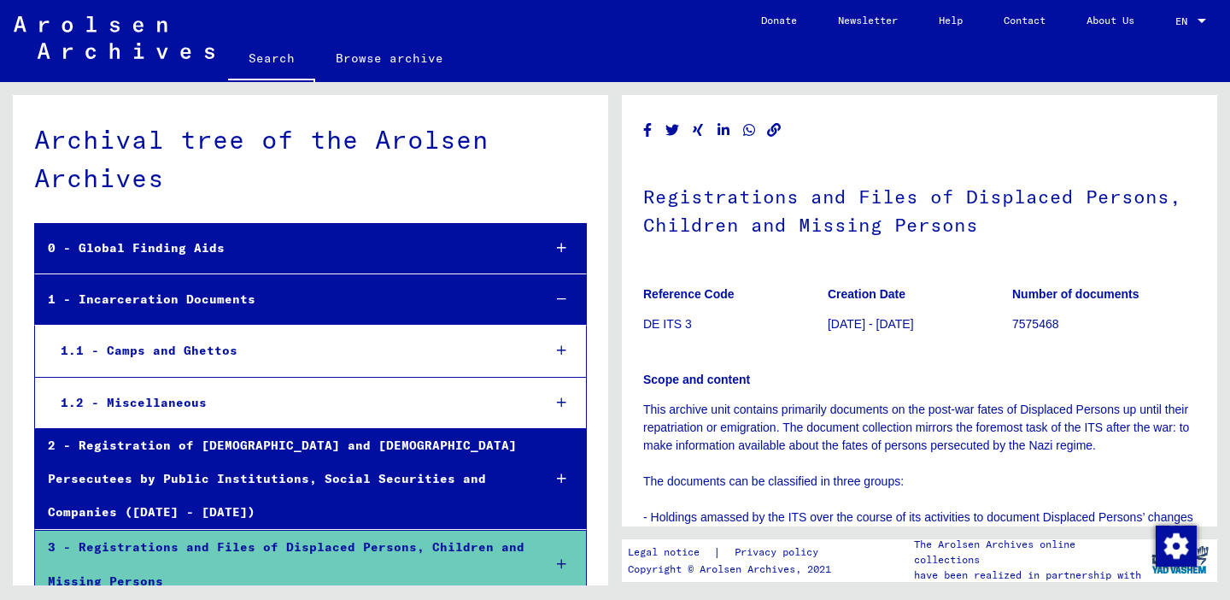
click at [188, 399] on div "1.2 - Miscellaneous" at bounding box center [288, 402] width 480 height 33
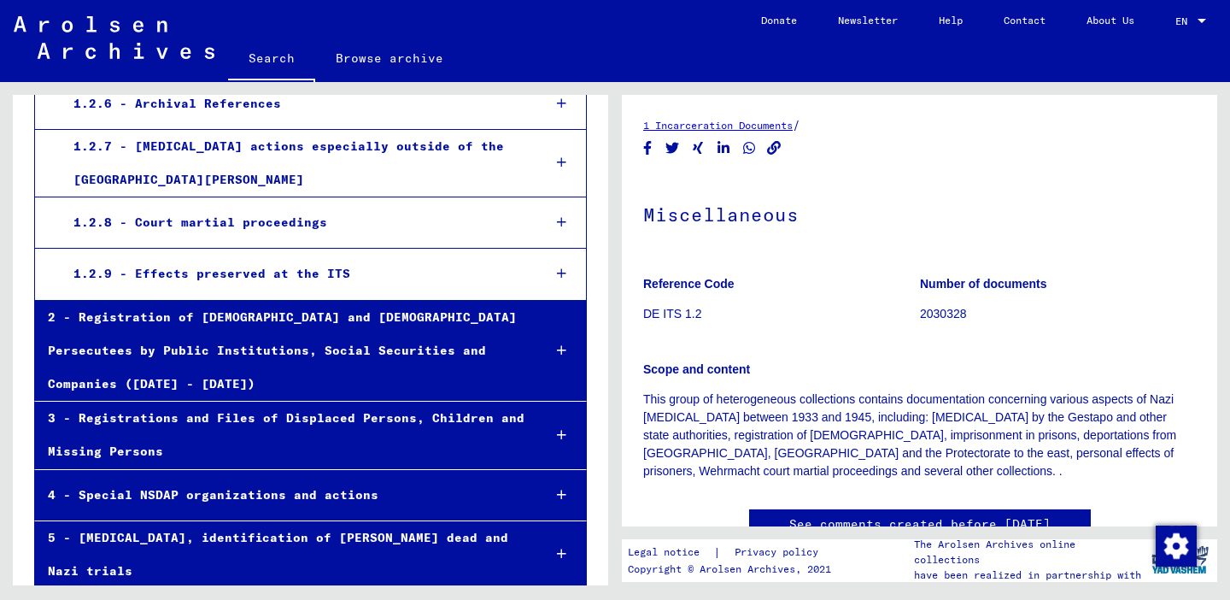
scroll to position [598, 0]
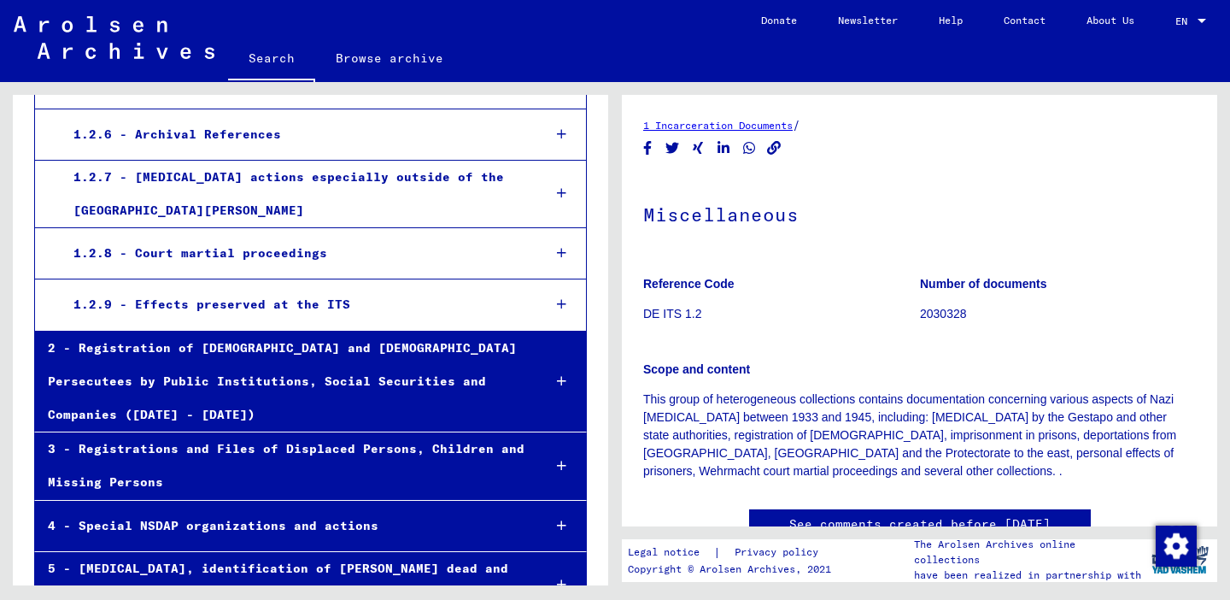
scroll to position [575, 0]
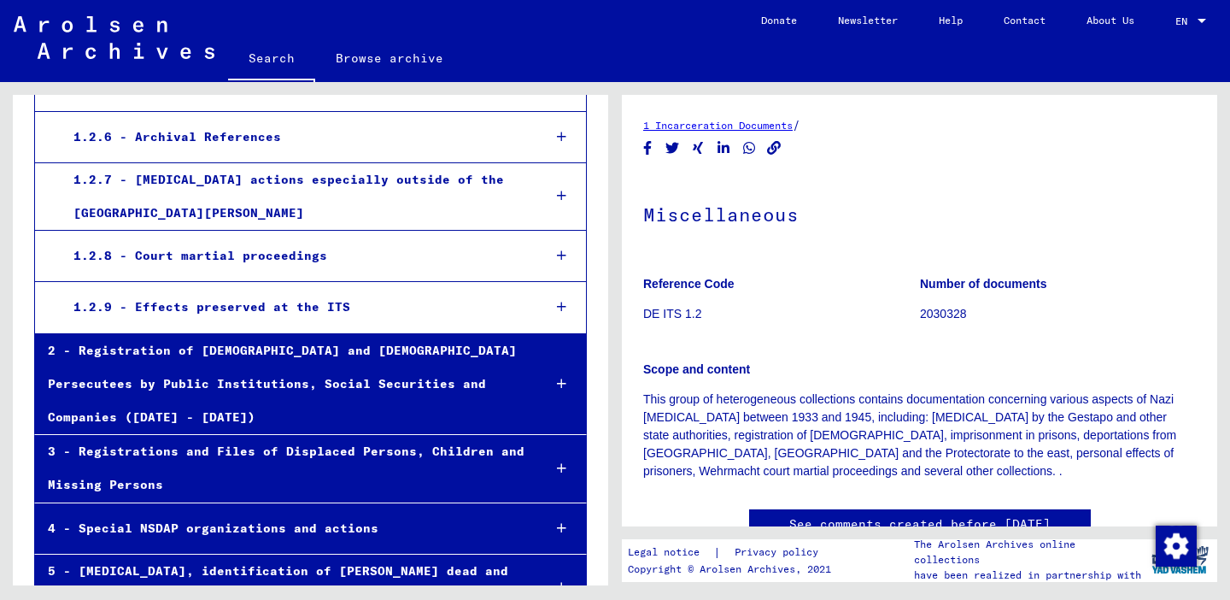
click at [448, 343] on div "2 - Registration of [DEMOGRAPHIC_DATA] and [DEMOGRAPHIC_DATA] Persecutees by Pu…" at bounding box center [281, 384] width 493 height 101
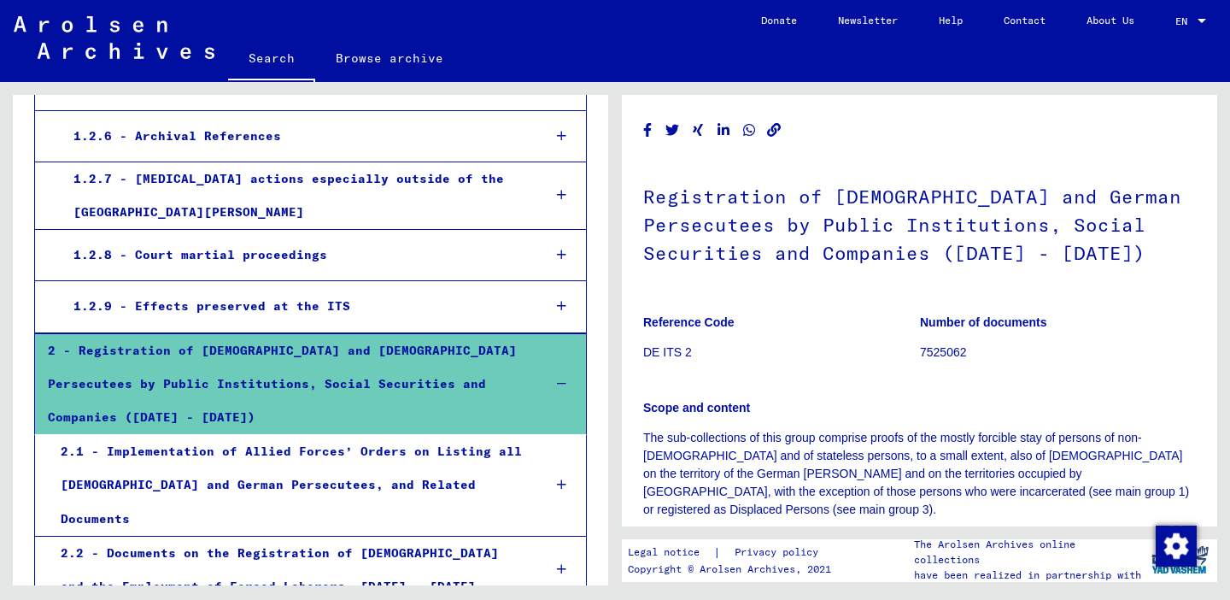
click at [671, 354] on p "DE ITS 2" at bounding box center [781, 352] width 276 height 18
click at [670, 352] on p "DE ITS 2" at bounding box center [781, 352] width 276 height 18
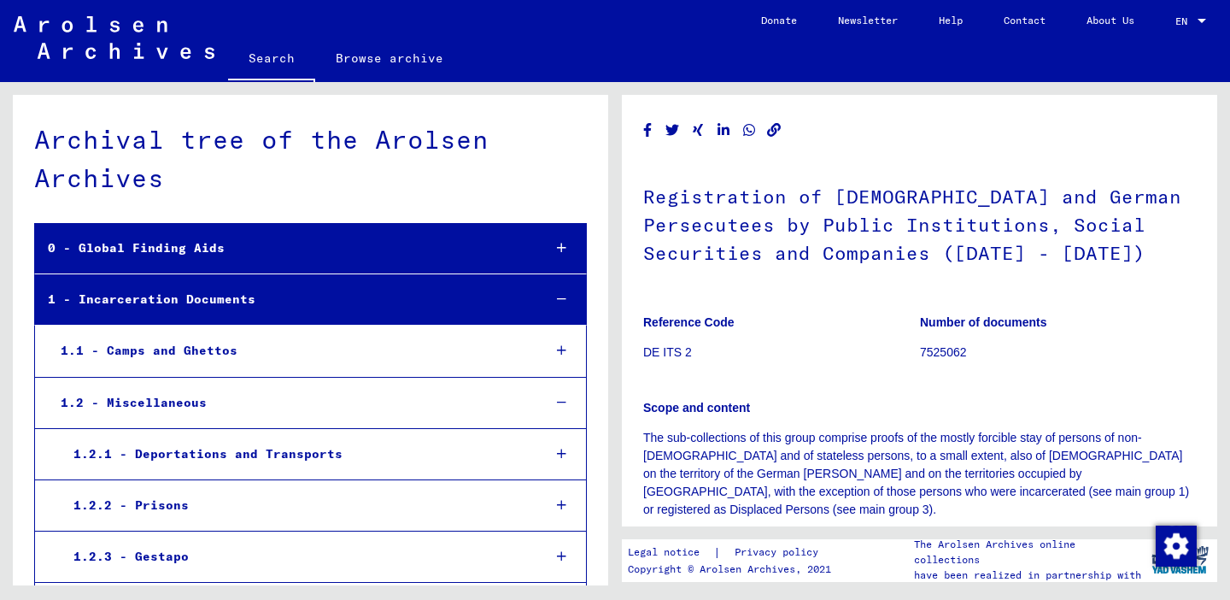
click at [216, 349] on div "1.1 - Camps and Ghettos" at bounding box center [288, 350] width 480 height 33
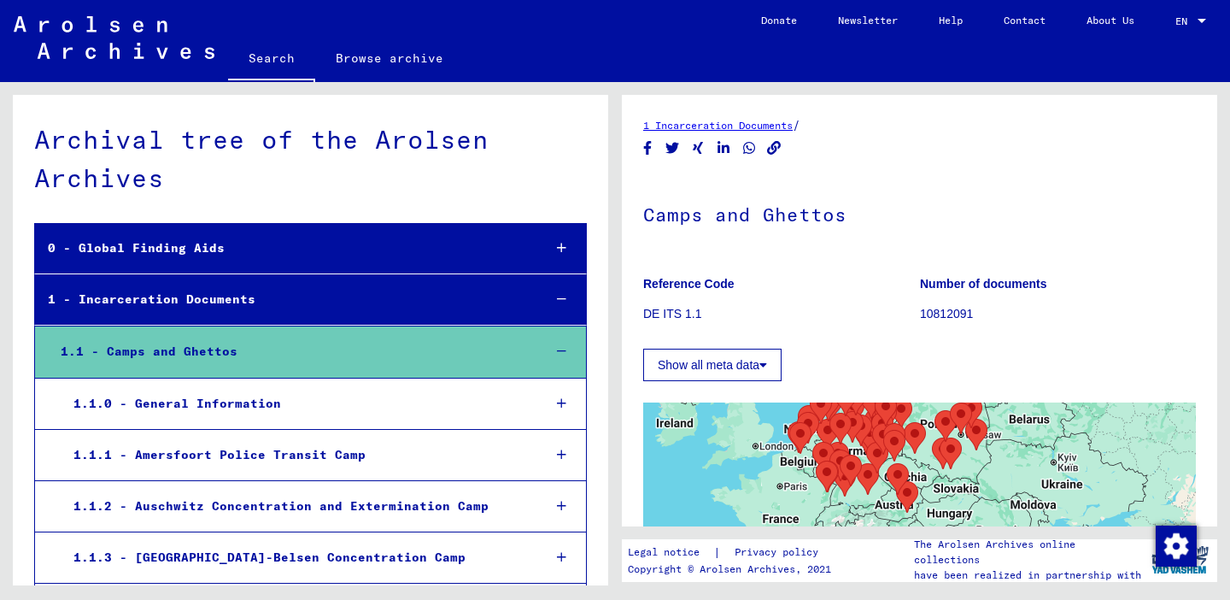
drag, startPoint x: 924, startPoint y: 443, endPoint x: 914, endPoint y: 319, distance: 125.1
click at [914, 319] on div "1 Incarceration Documents / Camps and Ghettos Reference Code DE ITS 1.1 Number …" at bounding box center [919, 513] width 553 height 795
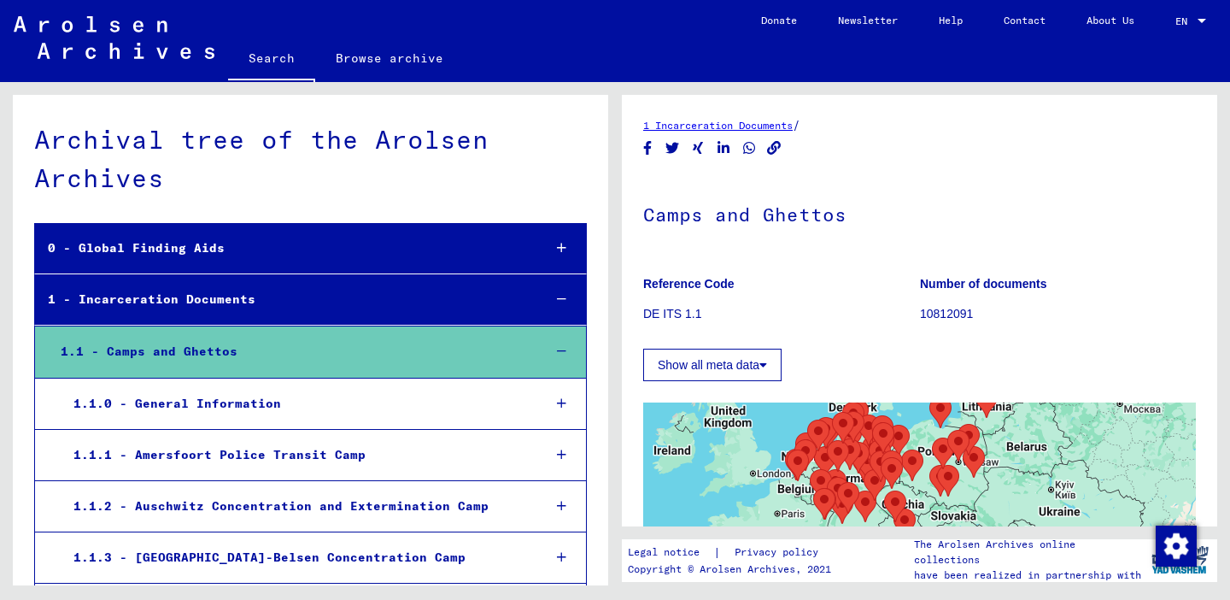
drag, startPoint x: 903, startPoint y: 451, endPoint x: 901, endPoint y: 480, distance: 29.1
click at [900, 481] on img "Theresienstadt Ghetto" at bounding box center [892, 473] width 22 height 32
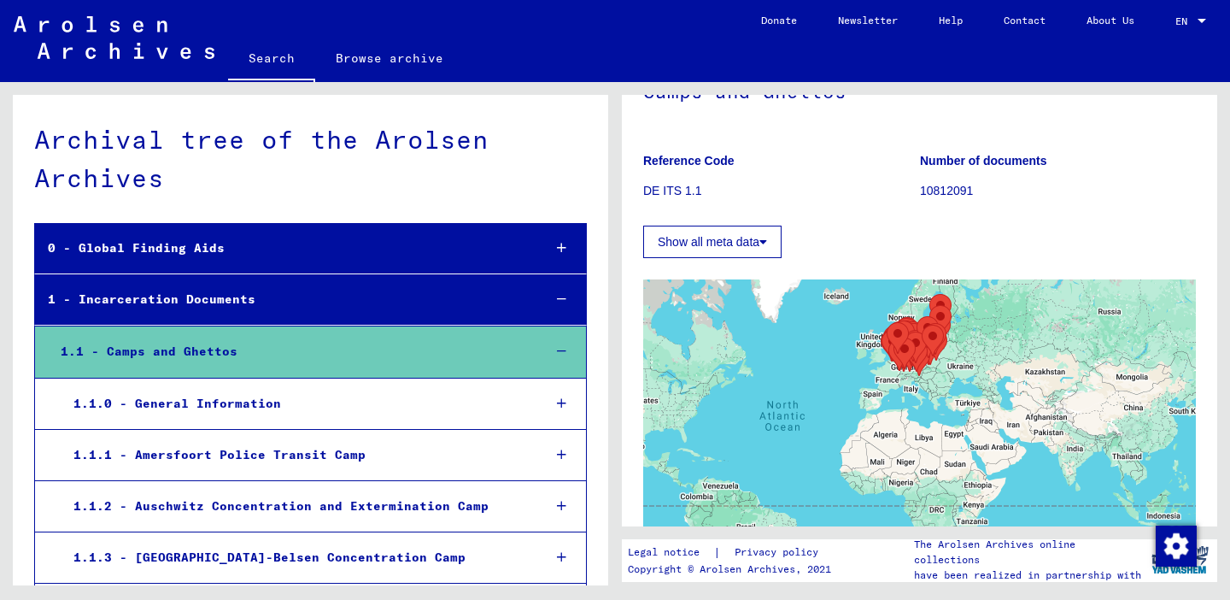
scroll to position [124, 0]
drag, startPoint x: 803, startPoint y: 149, endPoint x: 806, endPoint y: 200, distance: 51.3
click at [806, 202] on figure "Reference Code DE ITS 1.1" at bounding box center [781, 177] width 276 height 77
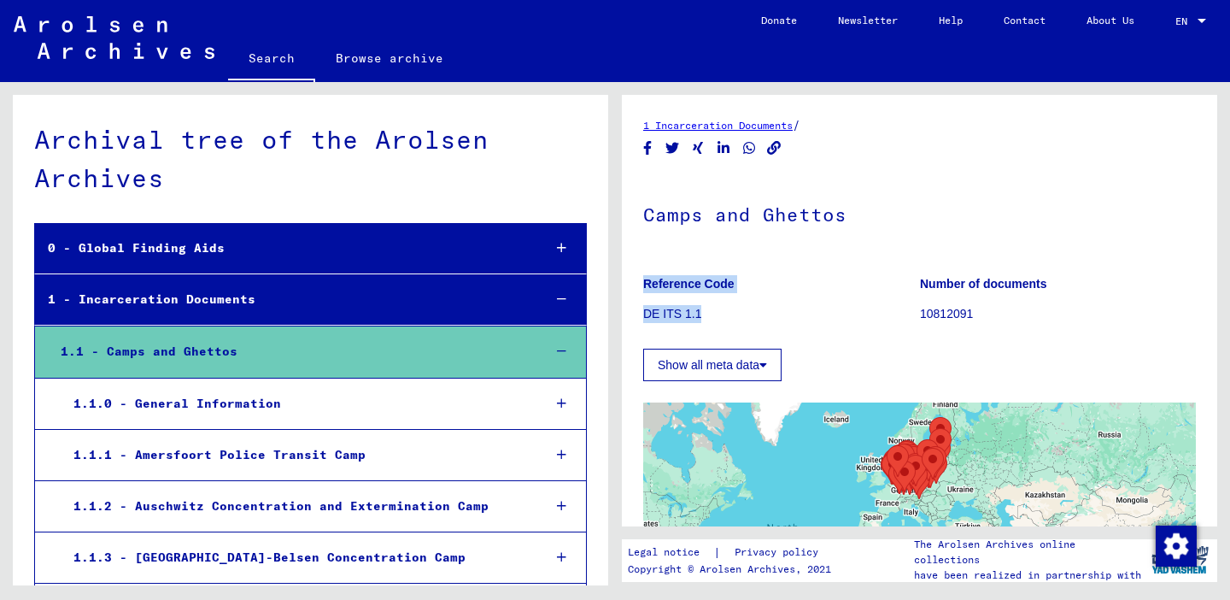
scroll to position [0, 0]
